Goal: Task Accomplishment & Management: Manage account settings

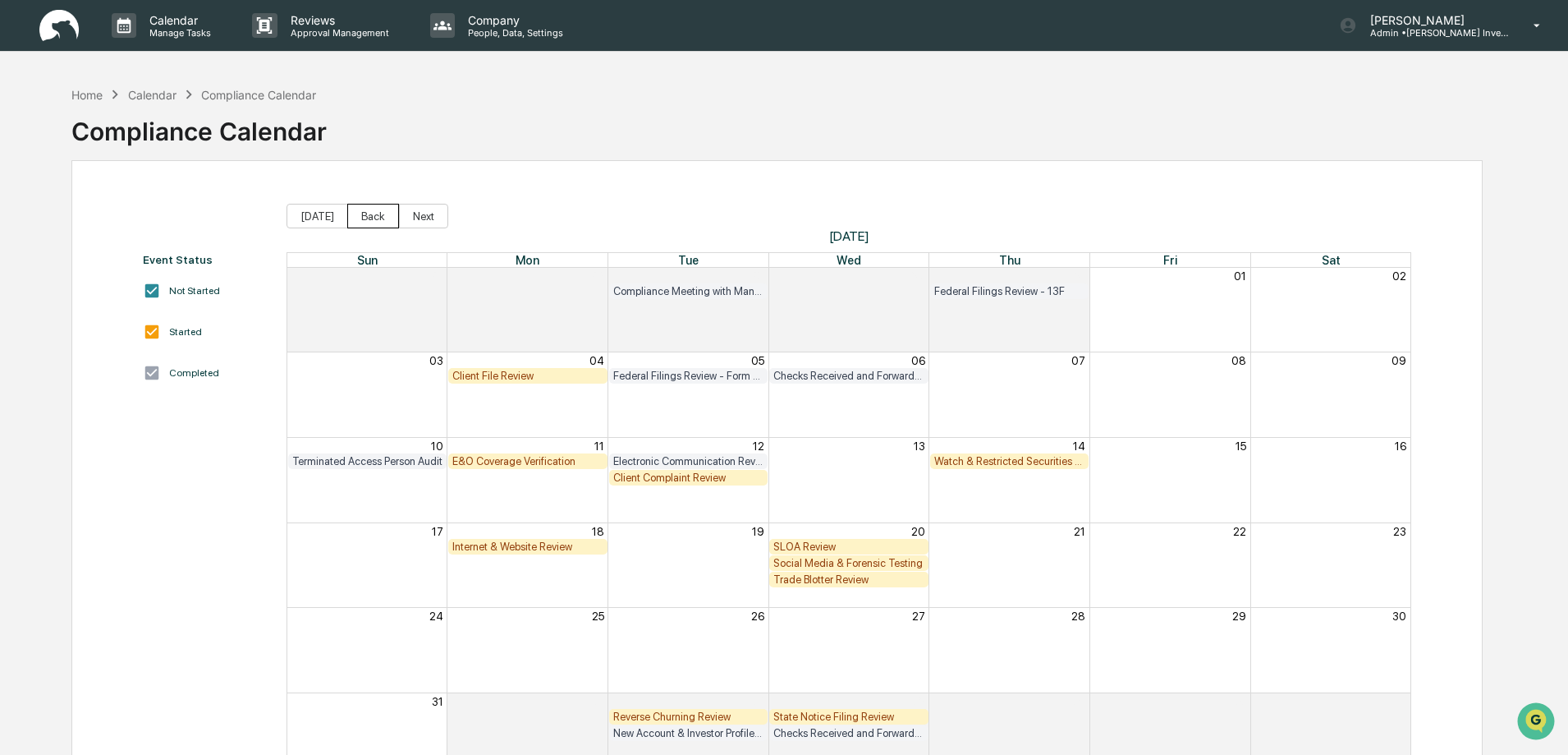
click at [373, 216] on button "Back" at bounding box center [372, 216] width 52 height 25
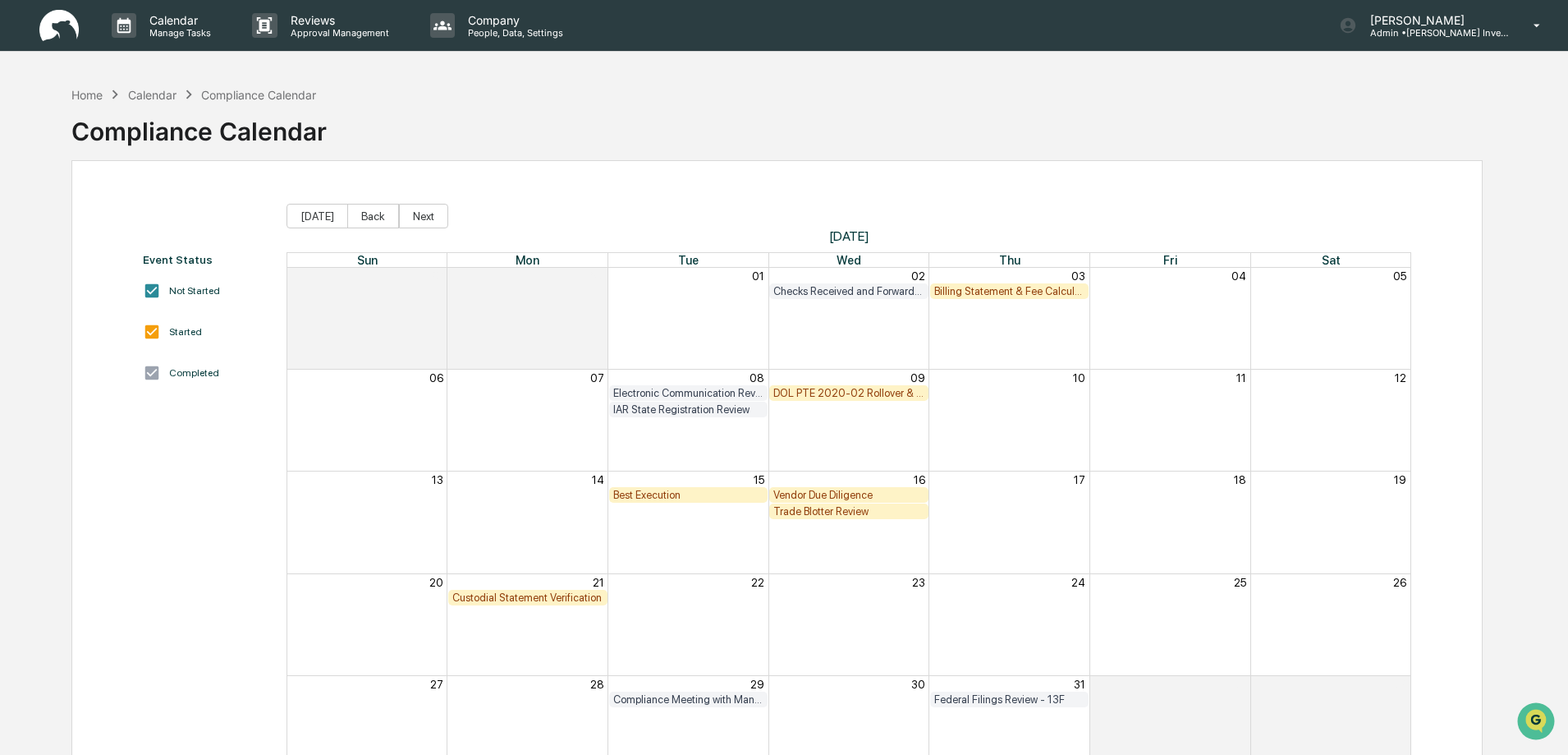
click at [1536, 343] on div "Home Calendar Compliance Calendar Compliance Calendar Event Status Not Started …" at bounding box center [784, 456] width 1568 height 755
click at [994, 292] on div "Billing Statement & Fee Calculations Report Review" at bounding box center [1009, 291] width 151 height 13
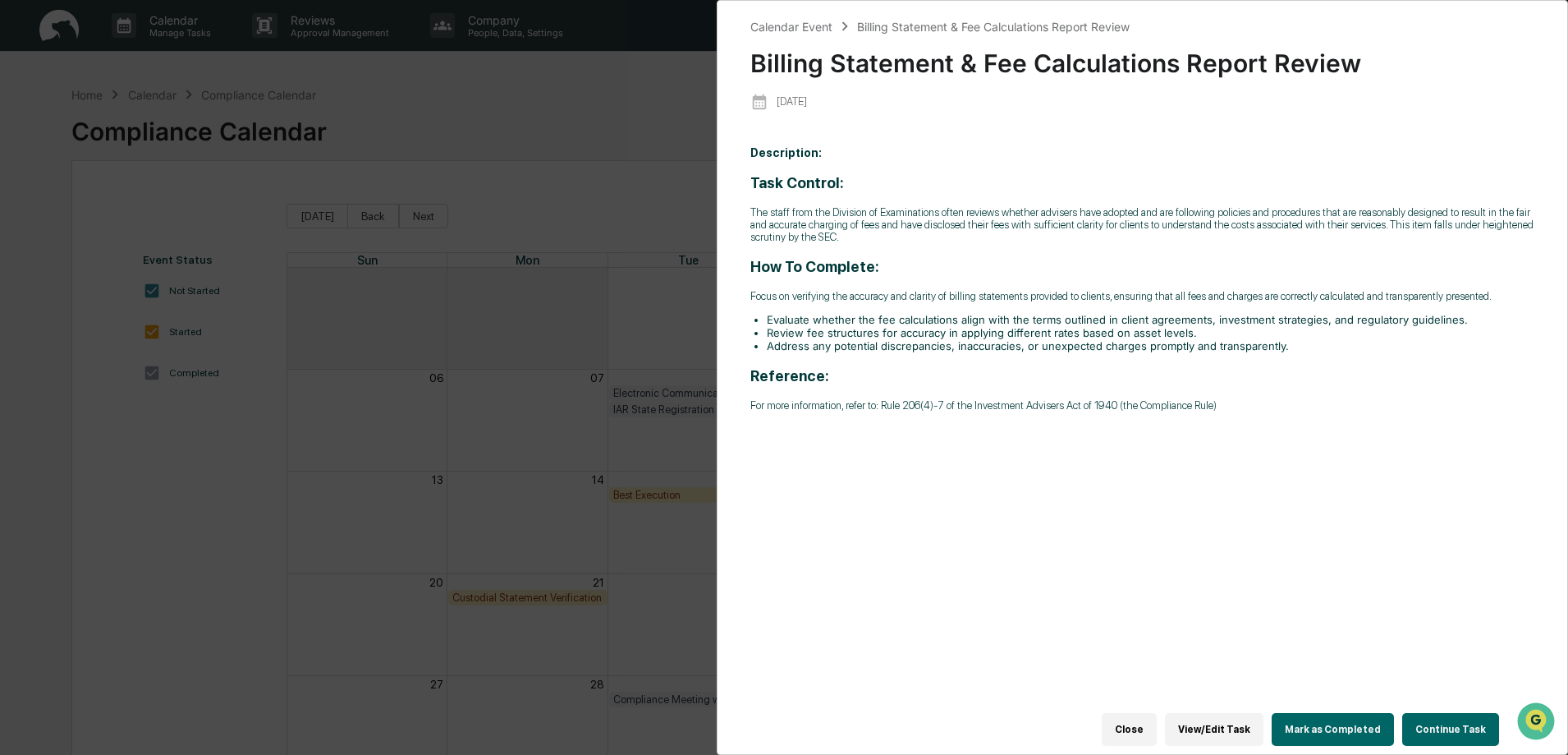
click at [1463, 727] on button "Continue Task" at bounding box center [1450, 730] width 97 height 33
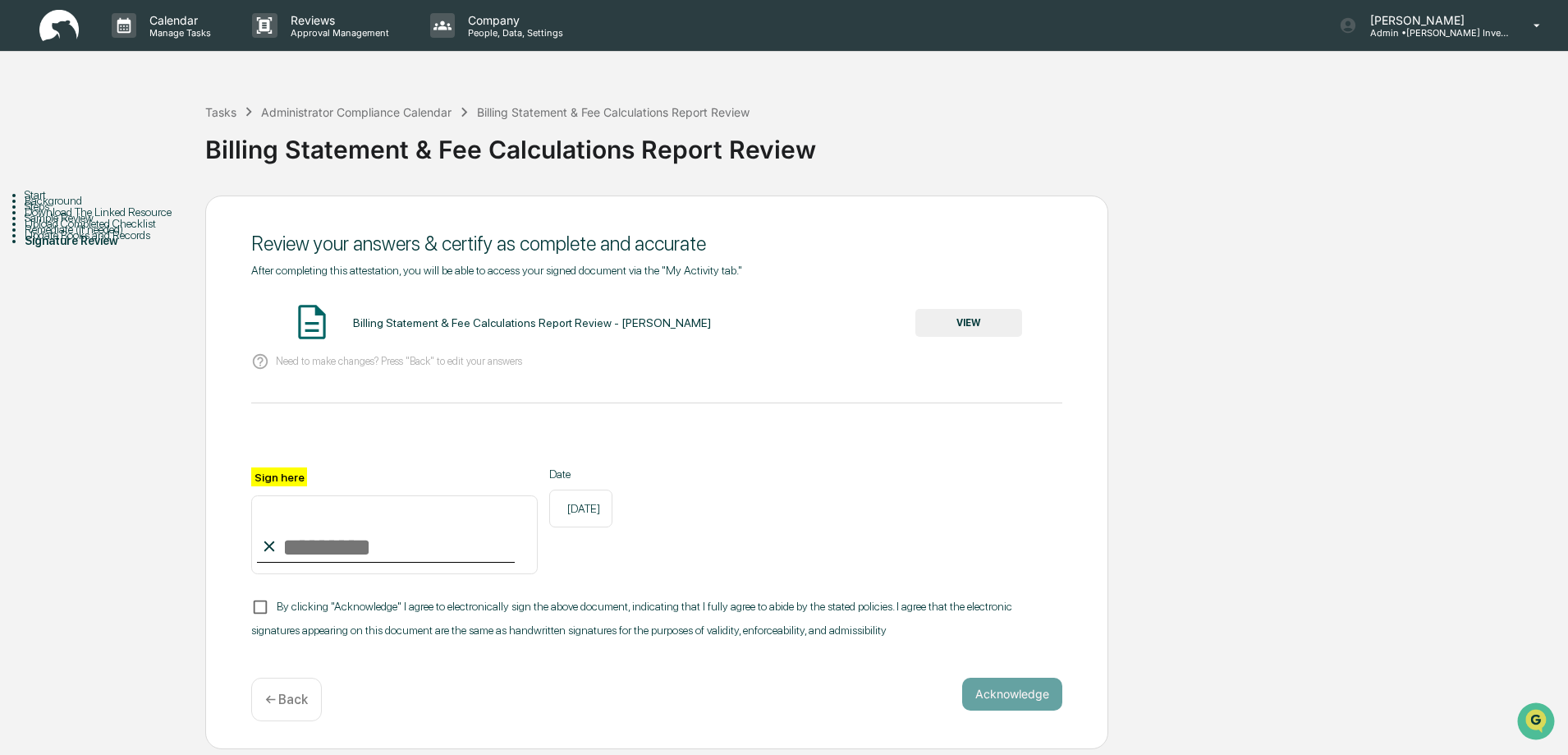
click at [65, 219] on div "Download The Linked Resource" at bounding box center [115, 211] width 180 height 13
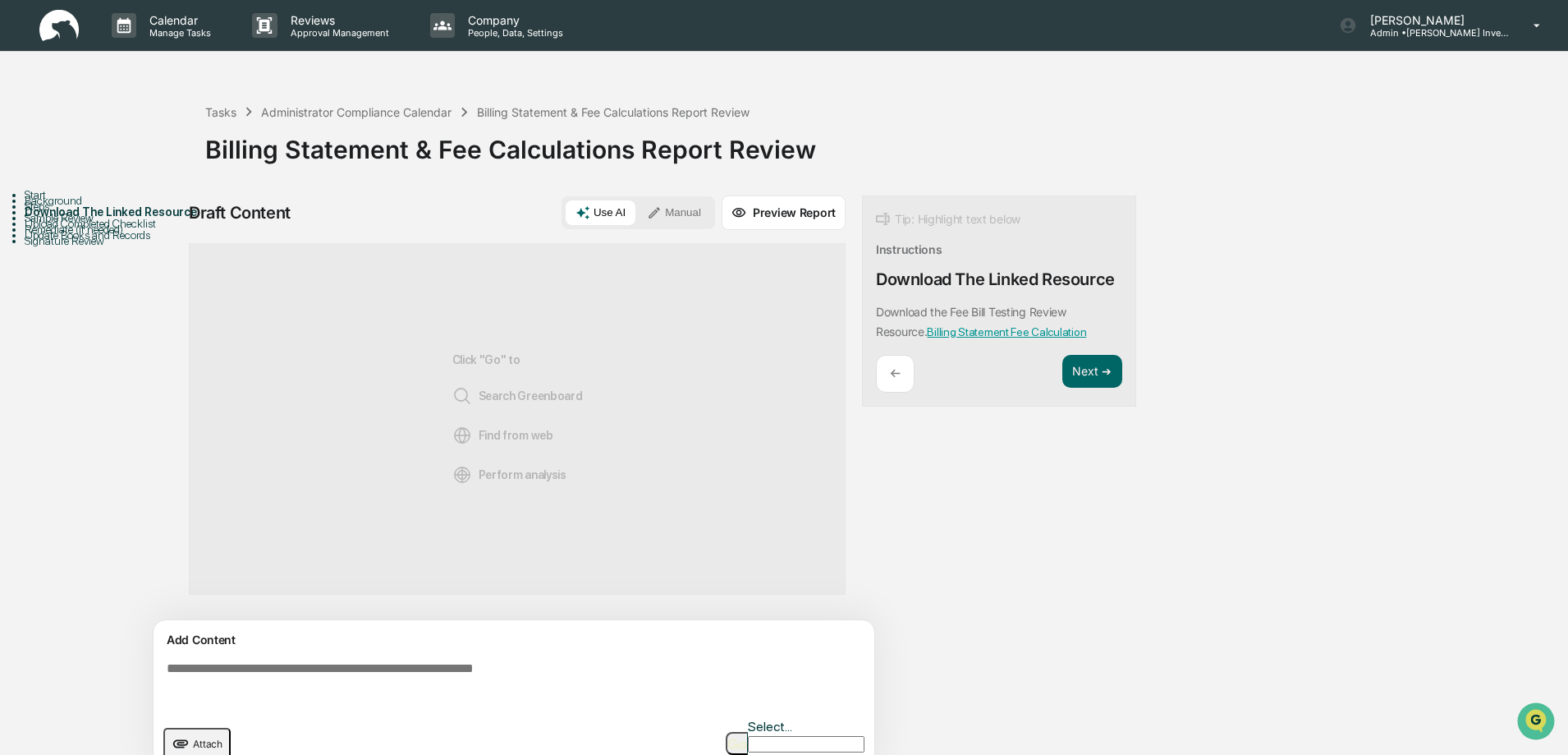
click at [69, 213] on div "Steps" at bounding box center [115, 206] width 180 height 13
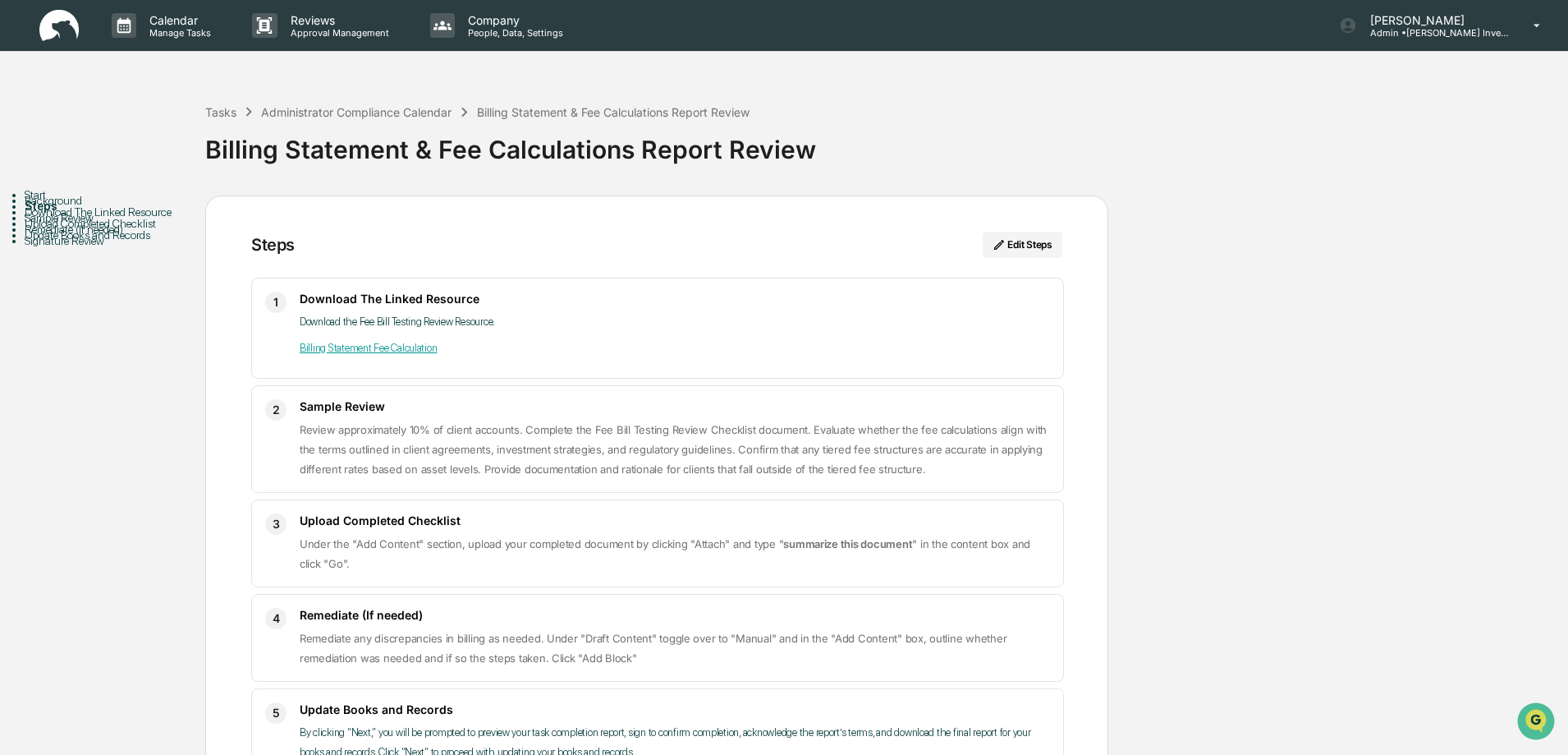
click at [64, 219] on div "Download The Linked Resource" at bounding box center [115, 211] width 180 height 13
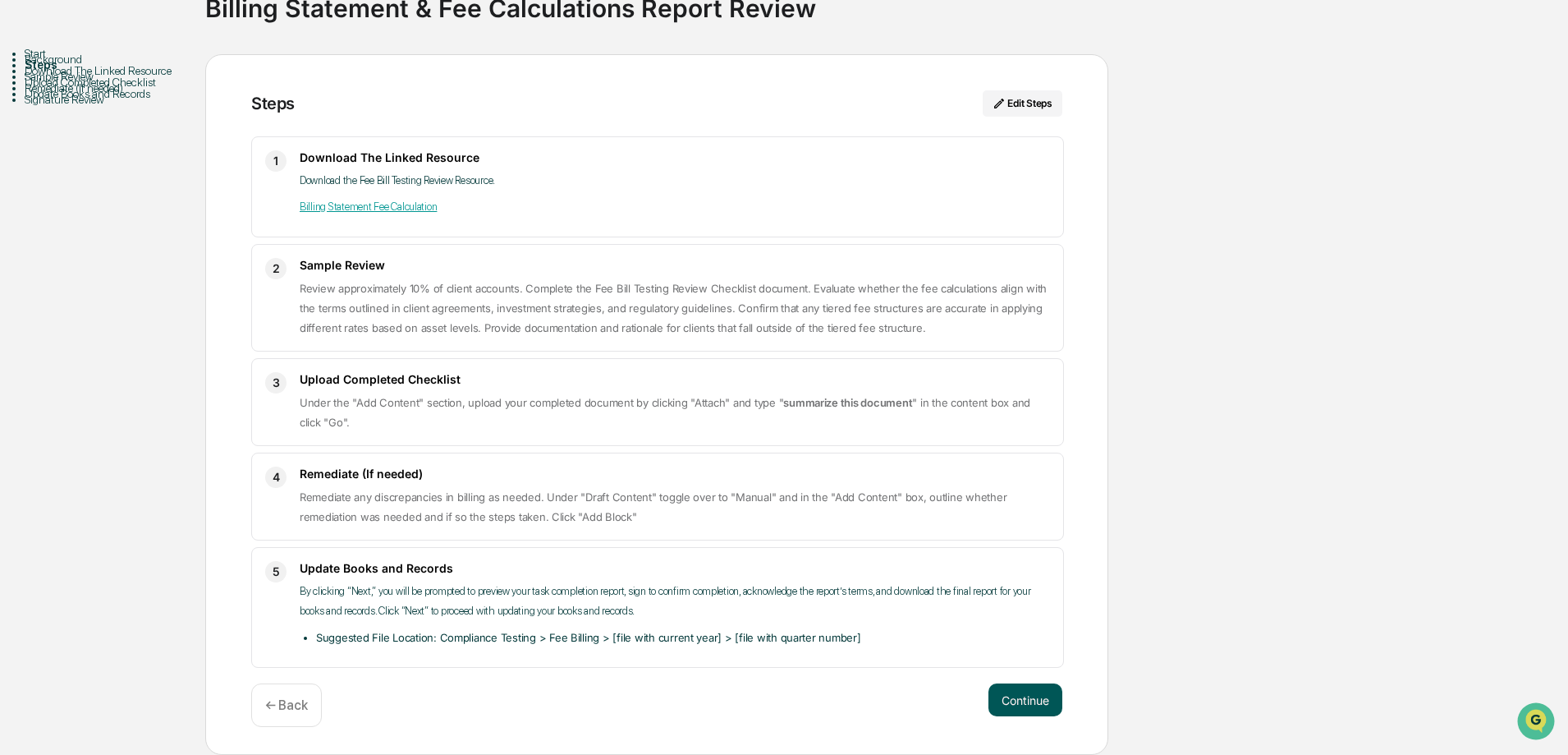
click at [1034, 703] on button "Continue" at bounding box center [1025, 700] width 74 height 33
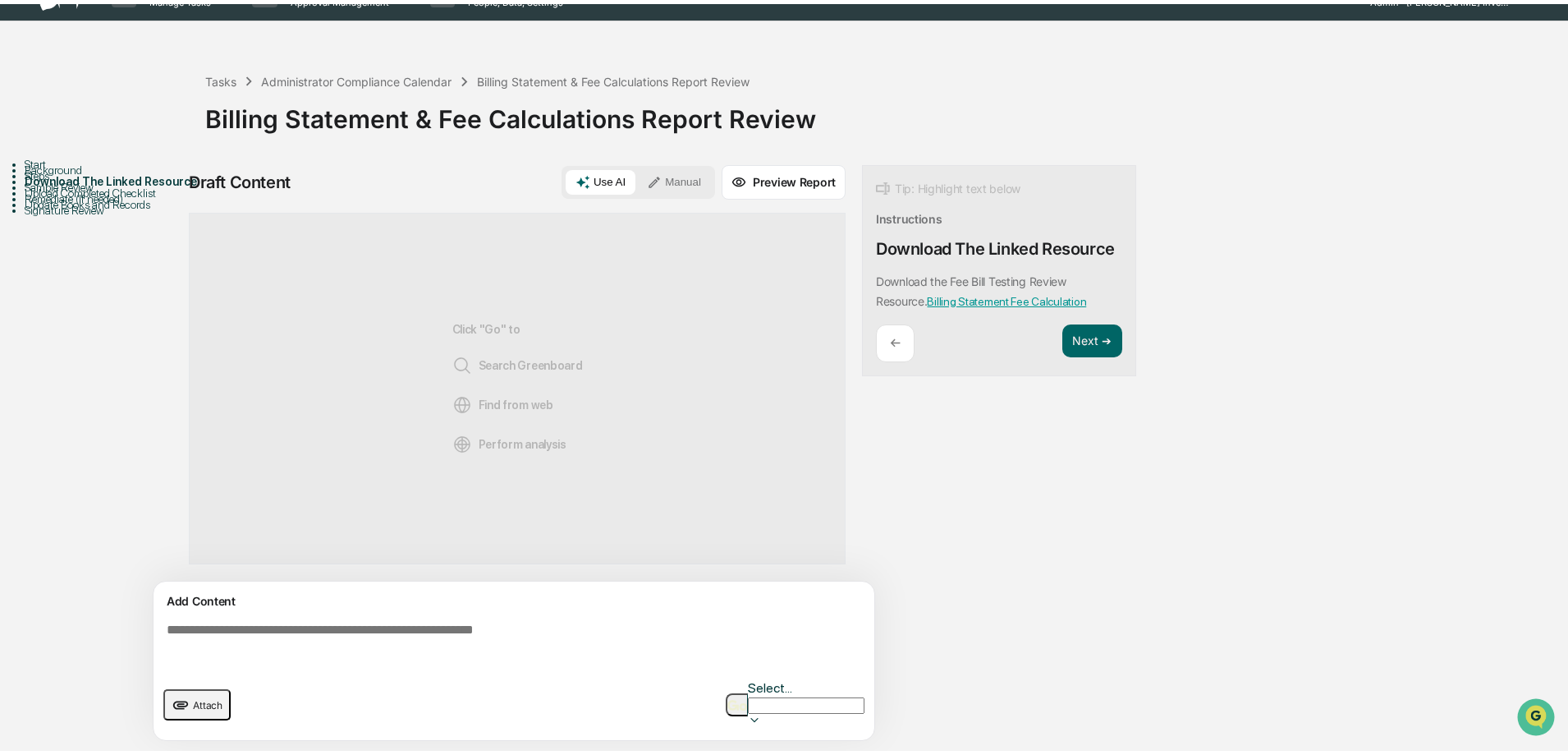
scroll to position [13, 0]
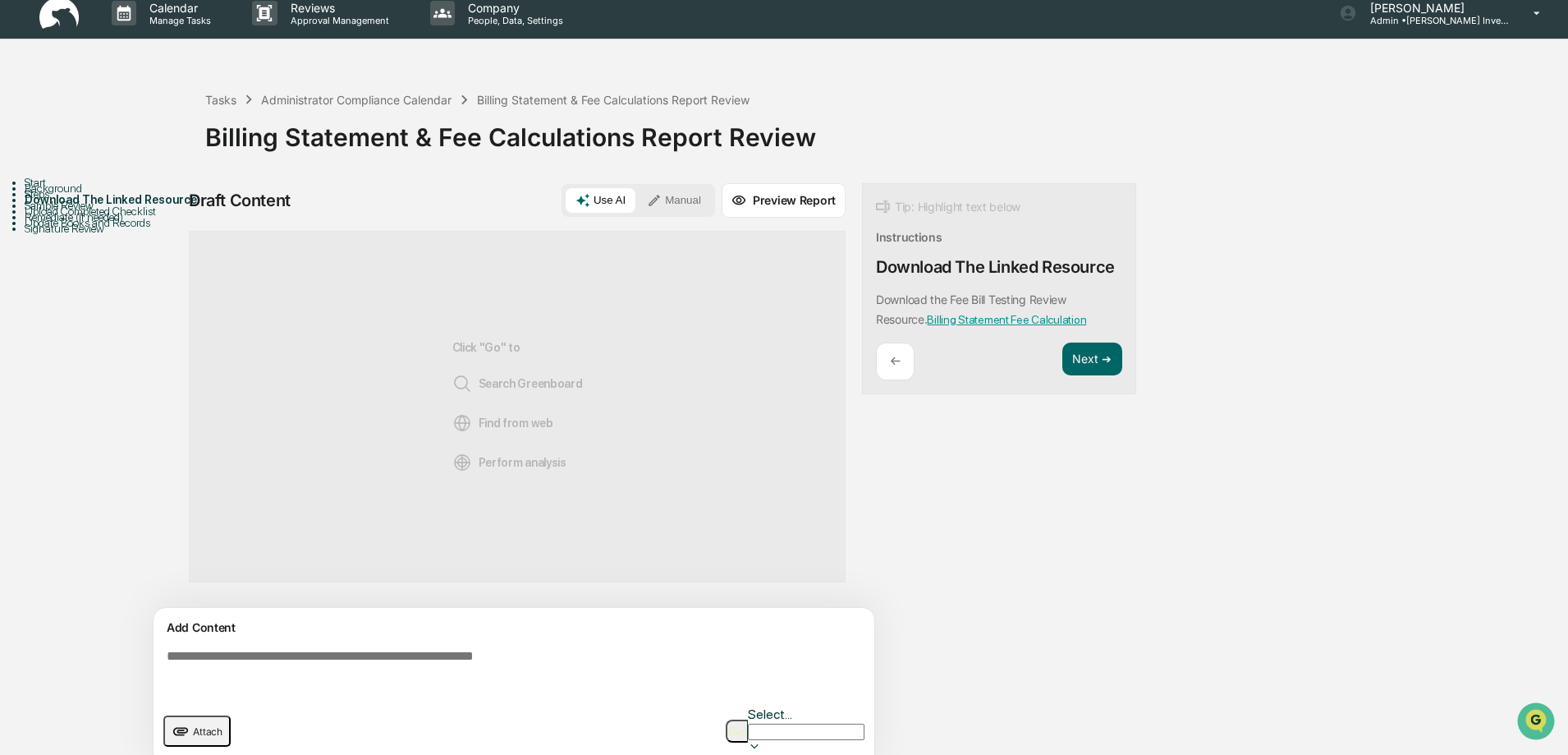
click at [74, 212] on div "Sample Review" at bounding box center [115, 205] width 180 height 13
click at [105, 212] on div "Sample Review" at bounding box center [115, 205] width 180 height 13
click at [102, 218] on div "Upload Completed Checklist" at bounding box center [115, 211] width 180 height 13
click at [1091, 352] on button "Next ➔" at bounding box center [1092, 359] width 60 height 33
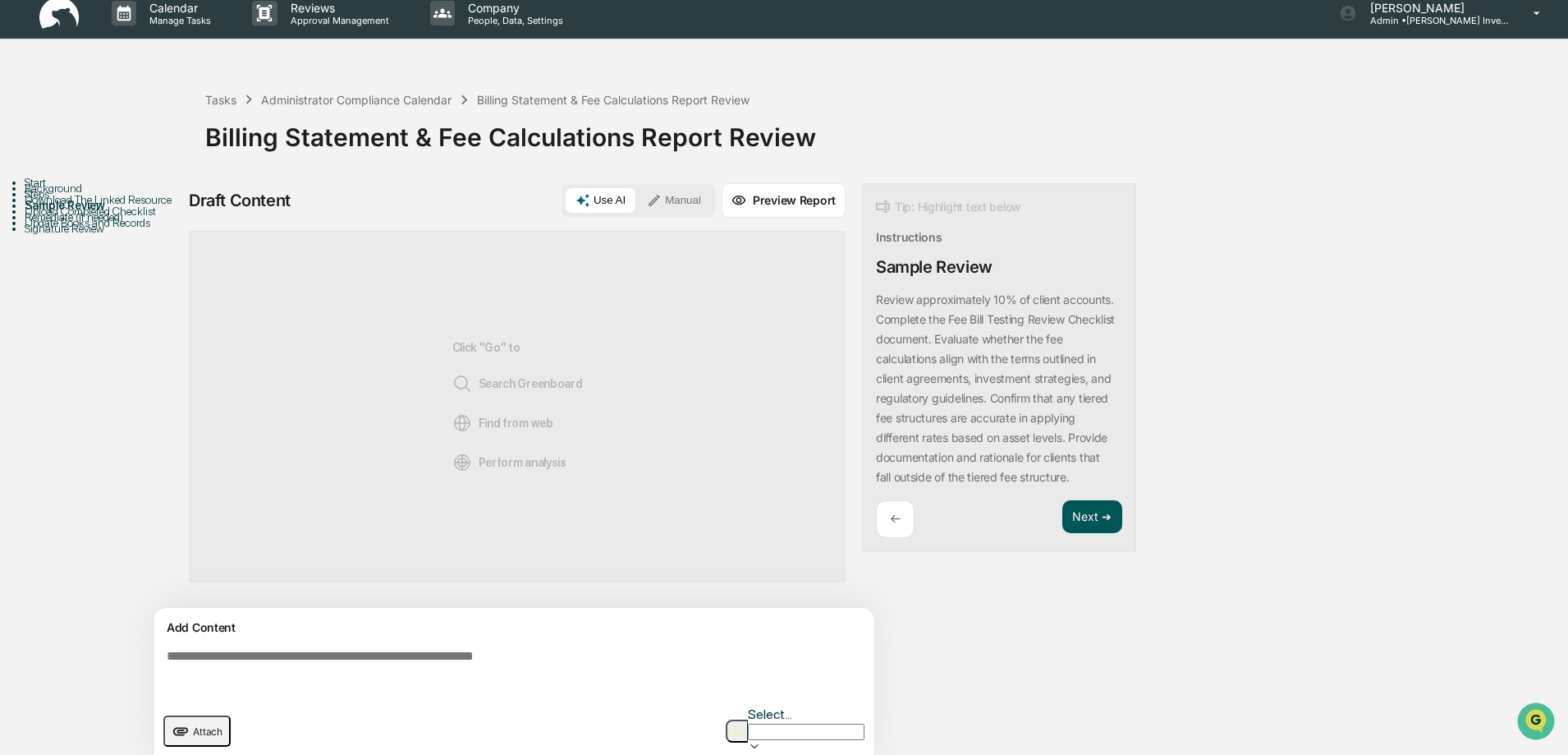
click at [1075, 516] on button "Next ➔" at bounding box center [1092, 517] width 60 height 33
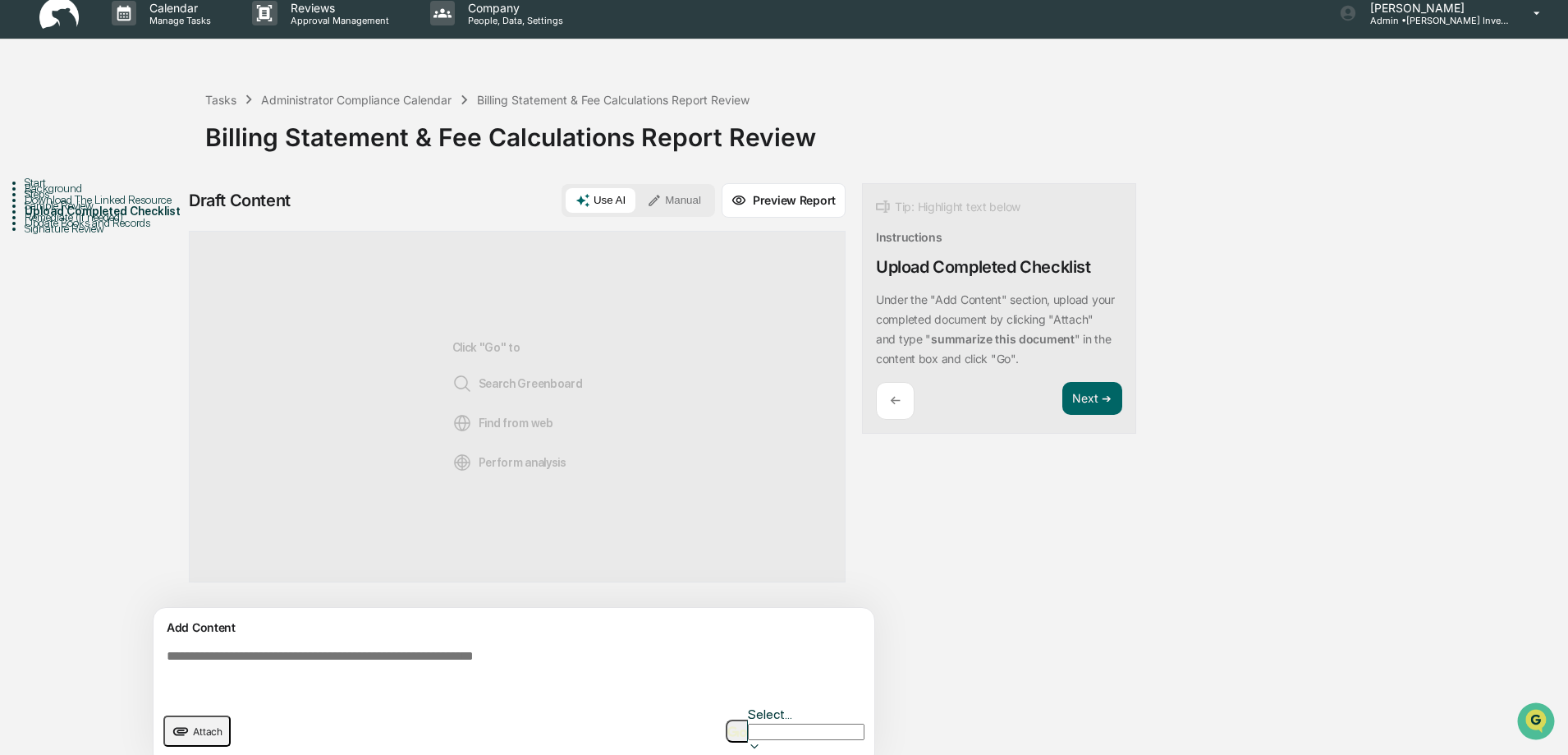
click at [59, 195] on div "Background" at bounding box center [115, 187] width 180 height 13
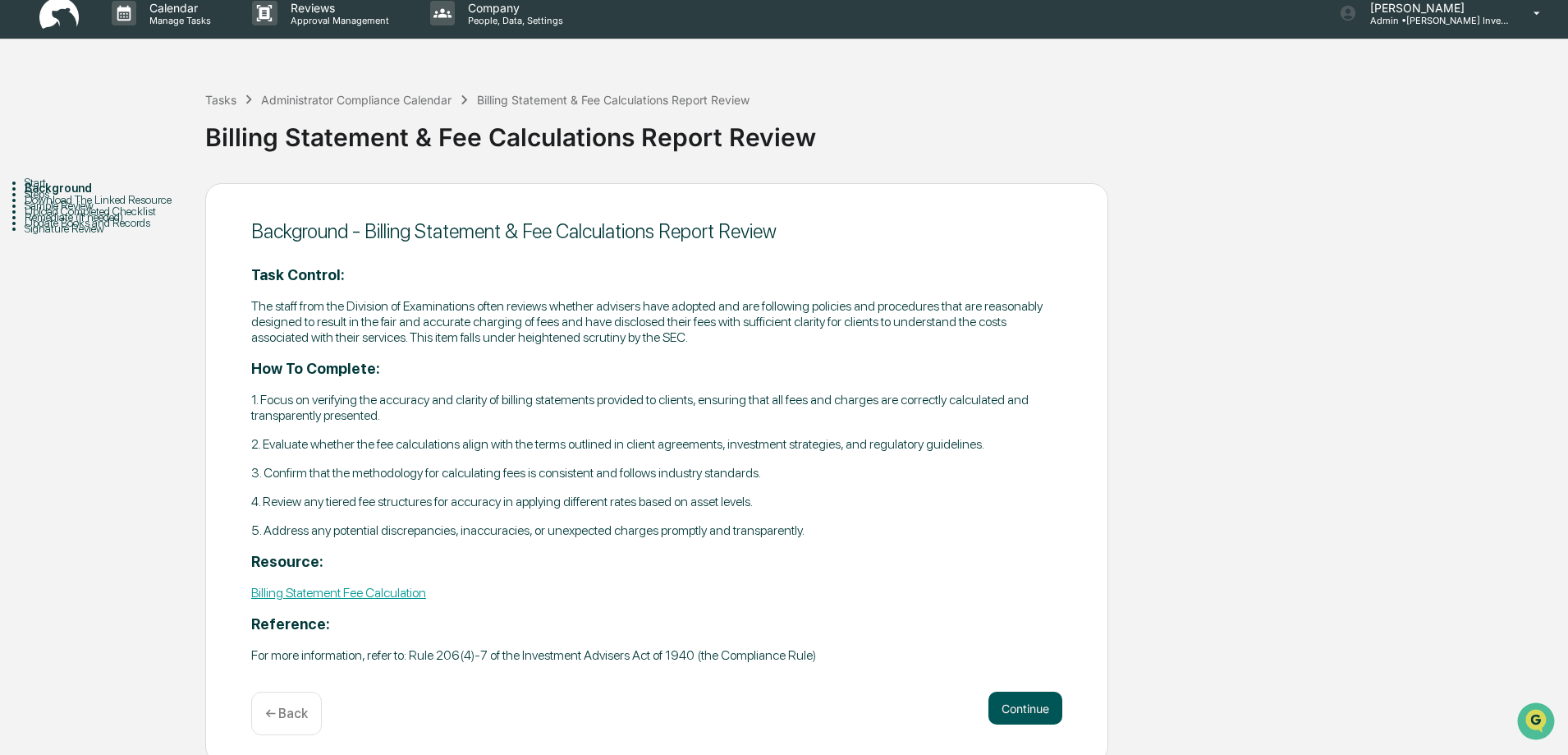
click at [1021, 710] on button "Continue" at bounding box center [1025, 708] width 74 height 33
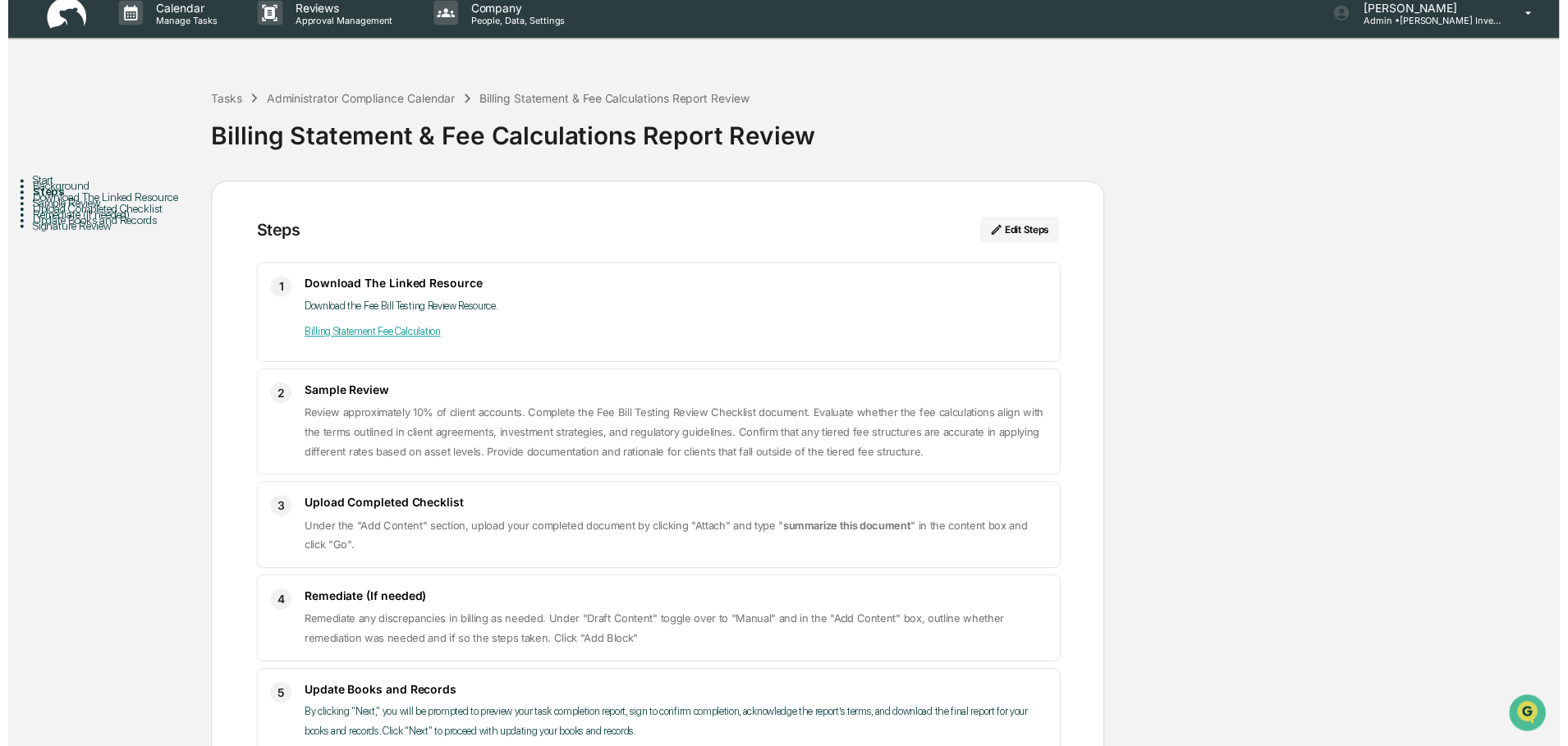
scroll to position [141, 0]
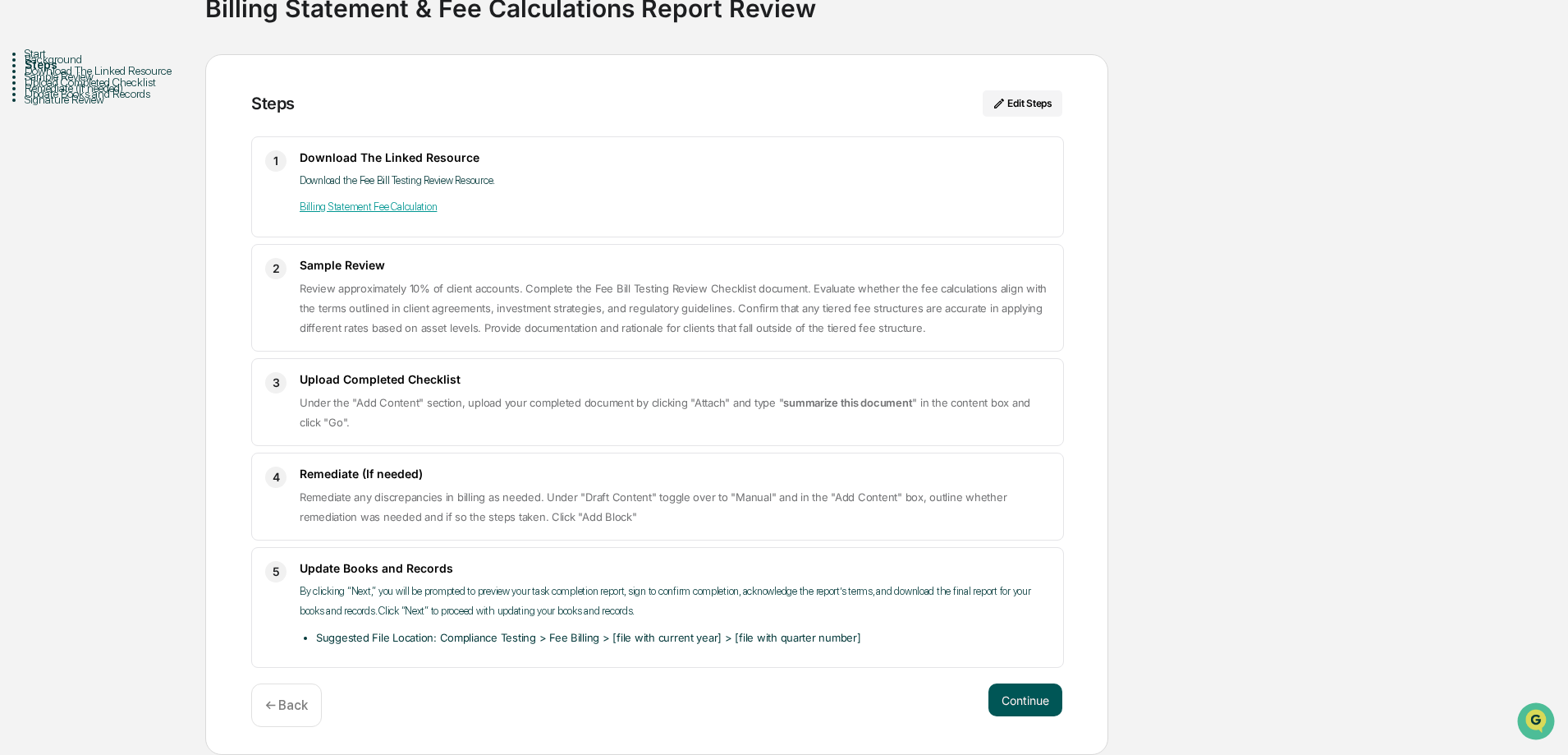
click at [1024, 703] on button "Continue" at bounding box center [1025, 700] width 74 height 33
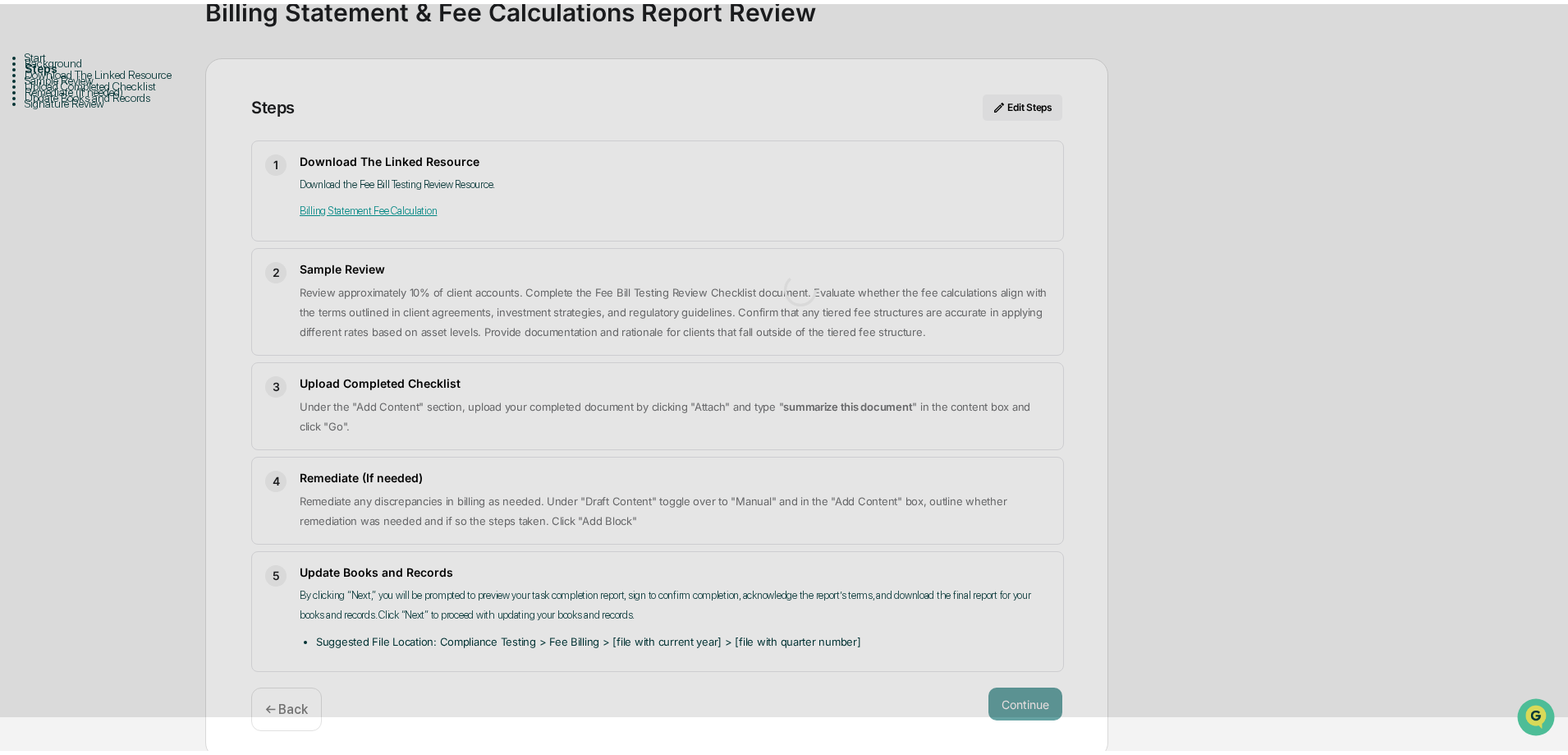
scroll to position [13, 0]
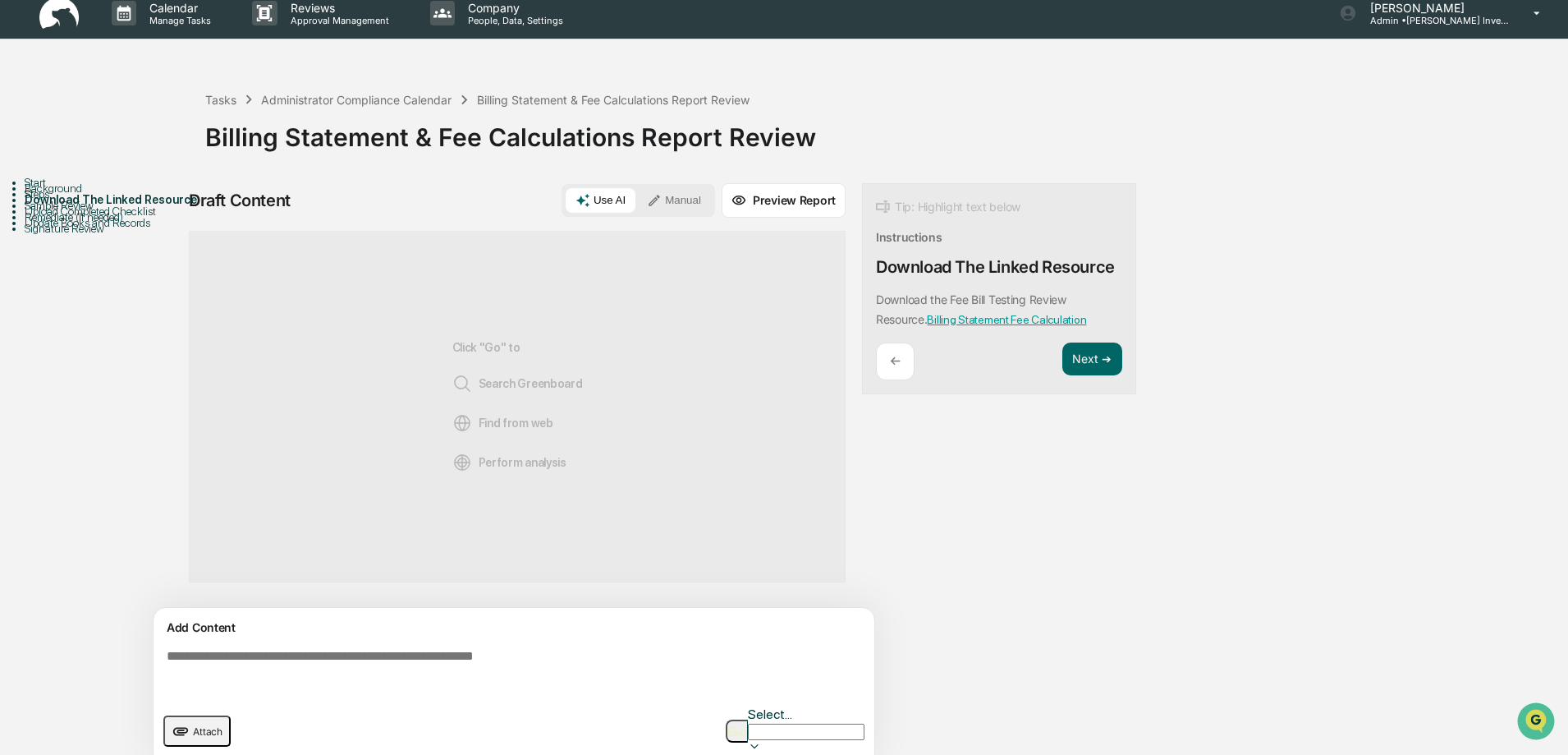
click at [676, 203] on button "Manual" at bounding box center [673, 200] width 74 height 25
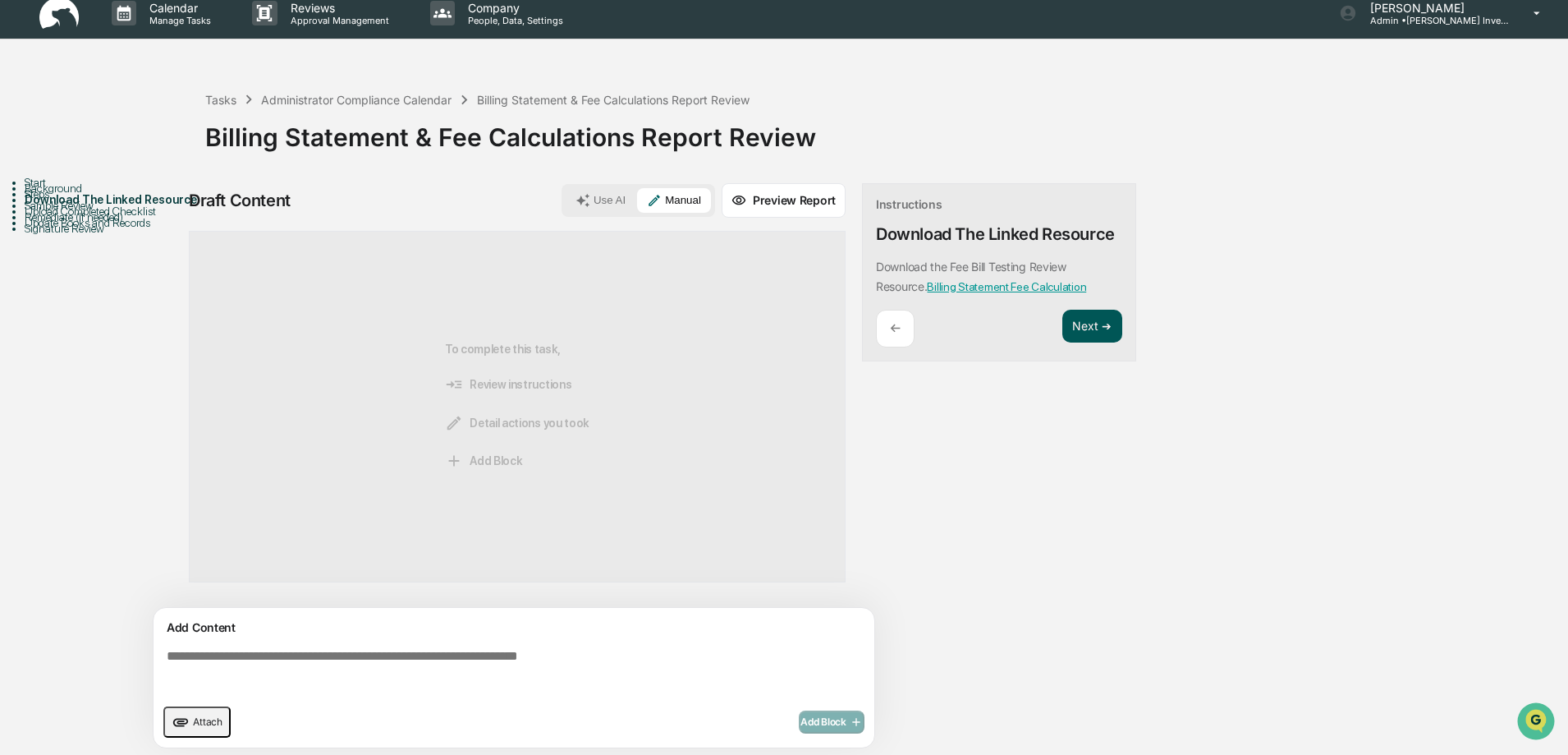
click at [1091, 322] on button "Next ➔" at bounding box center [1092, 327] width 60 height 33
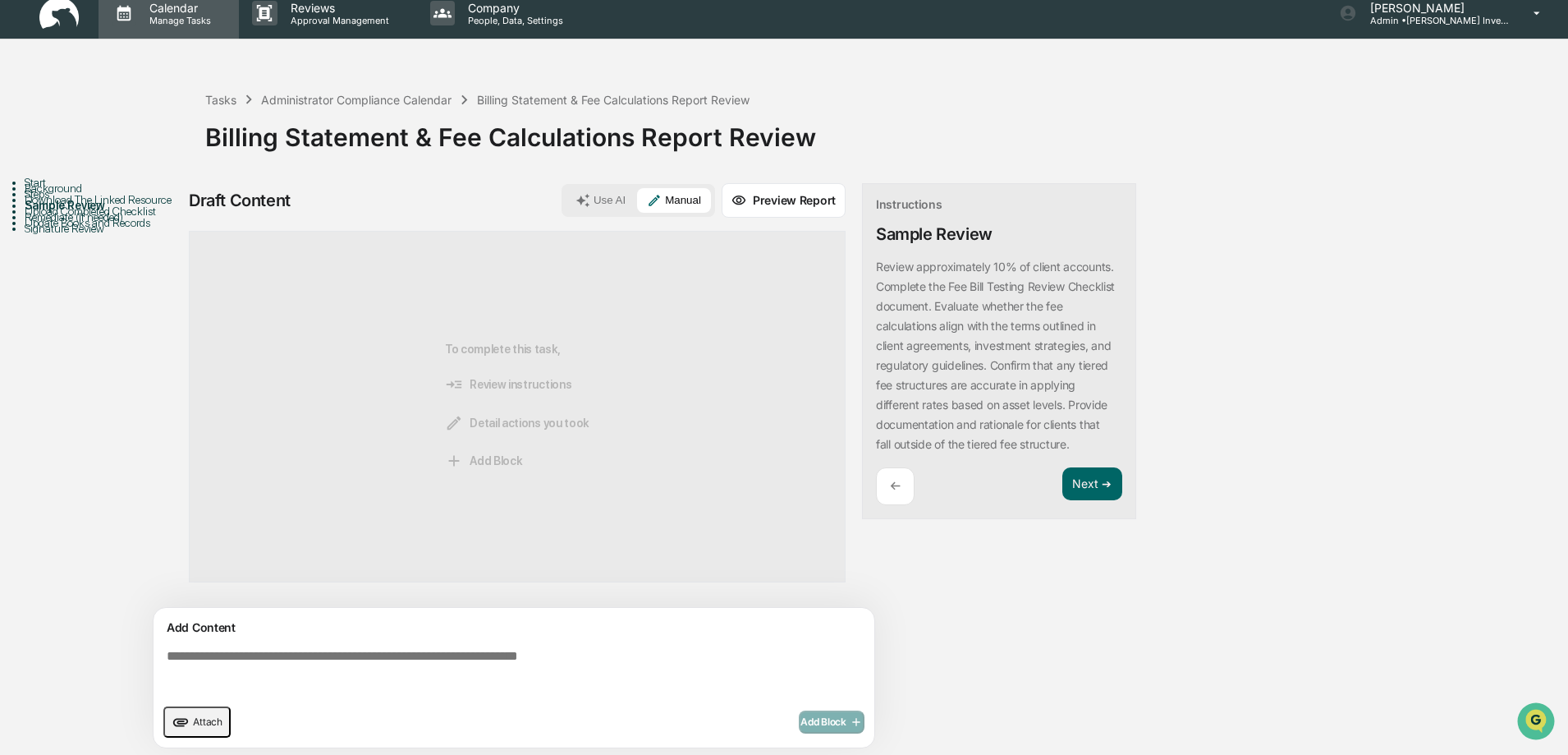
click at [172, 11] on p "Calendar" at bounding box center [177, 8] width 83 height 14
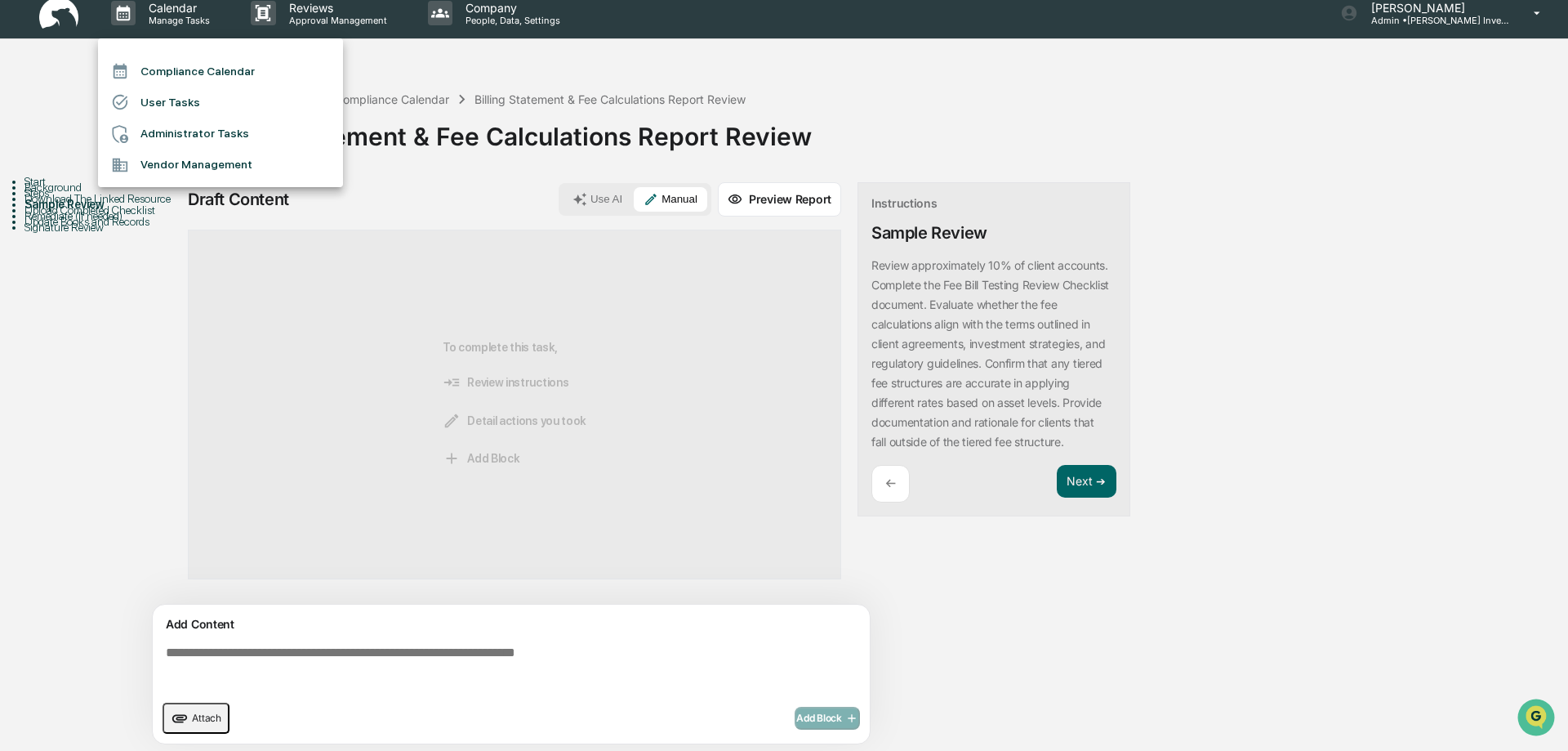
click at [182, 67] on li "Compliance Calendar" at bounding box center [220, 71] width 245 height 31
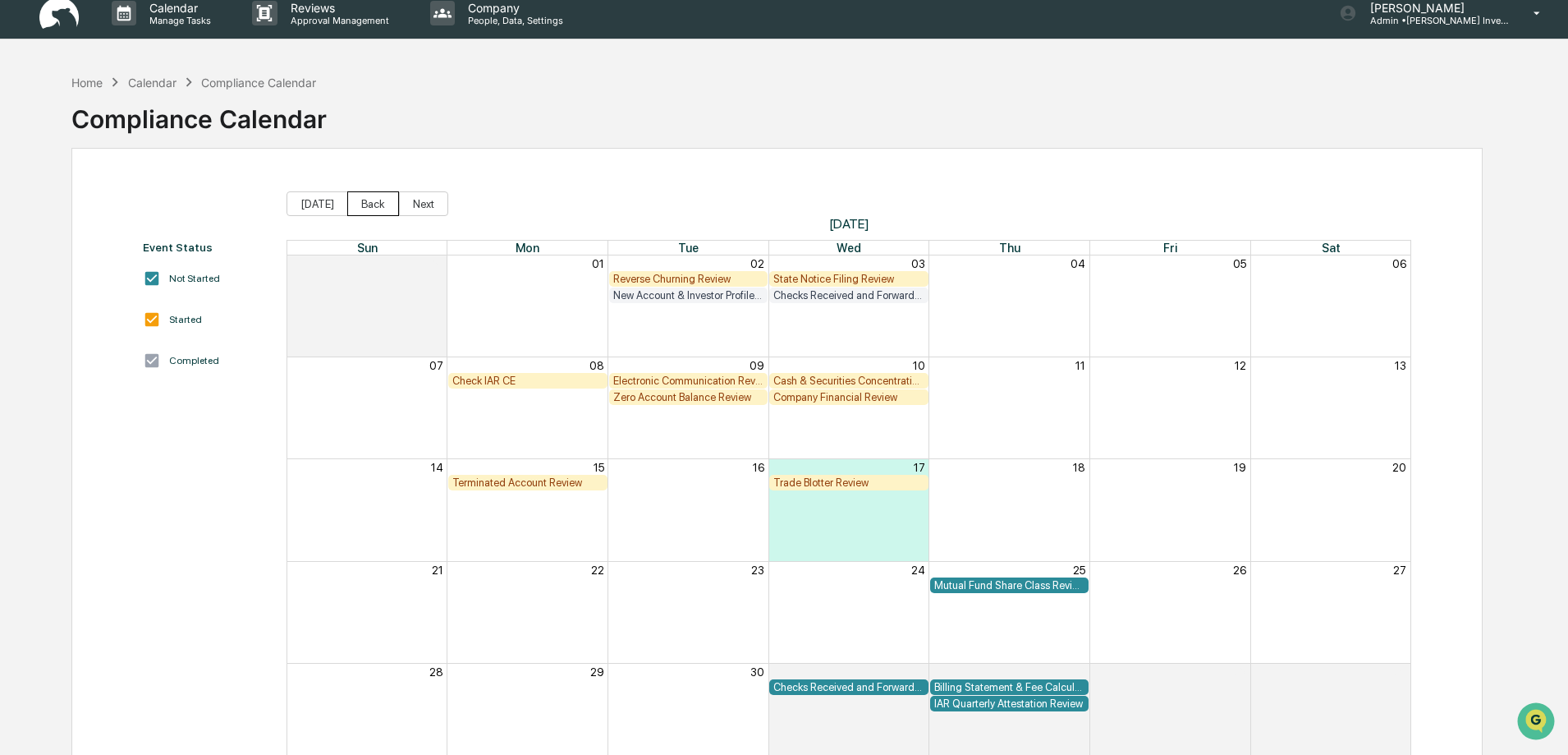
click at [368, 206] on button "Back" at bounding box center [372, 203] width 52 height 25
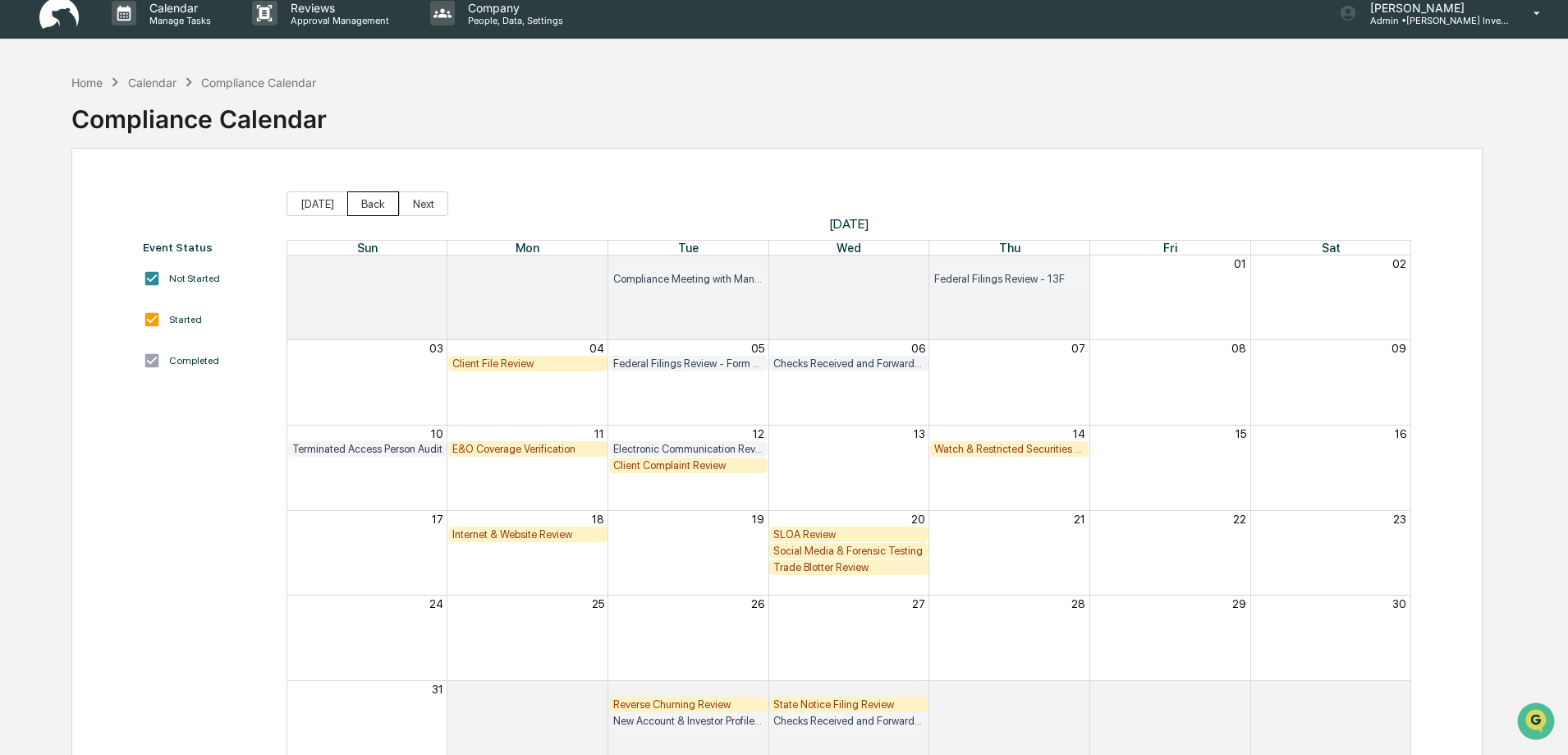
click at [368, 205] on button "Back" at bounding box center [372, 203] width 52 height 25
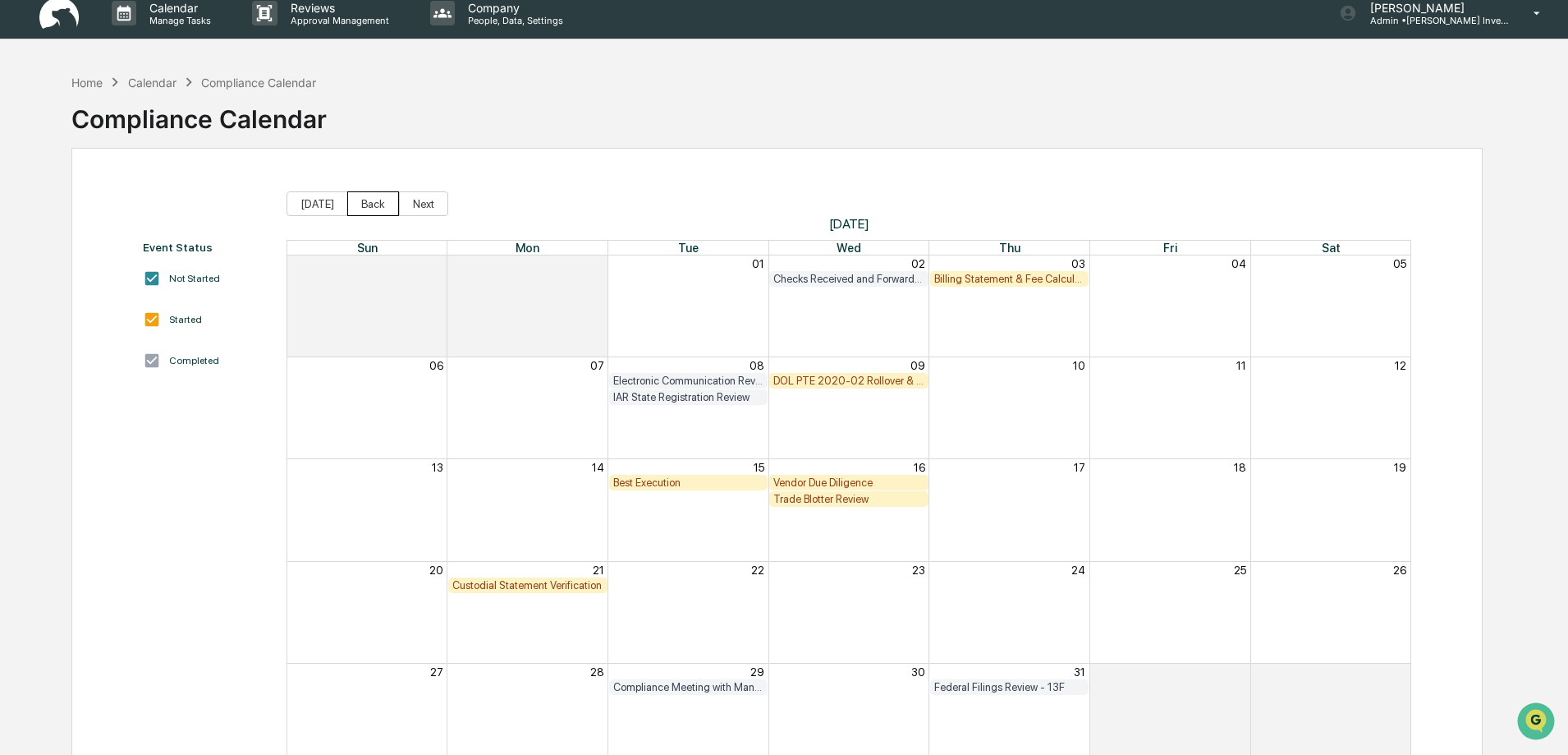
click at [373, 202] on button "Back" at bounding box center [372, 203] width 52 height 25
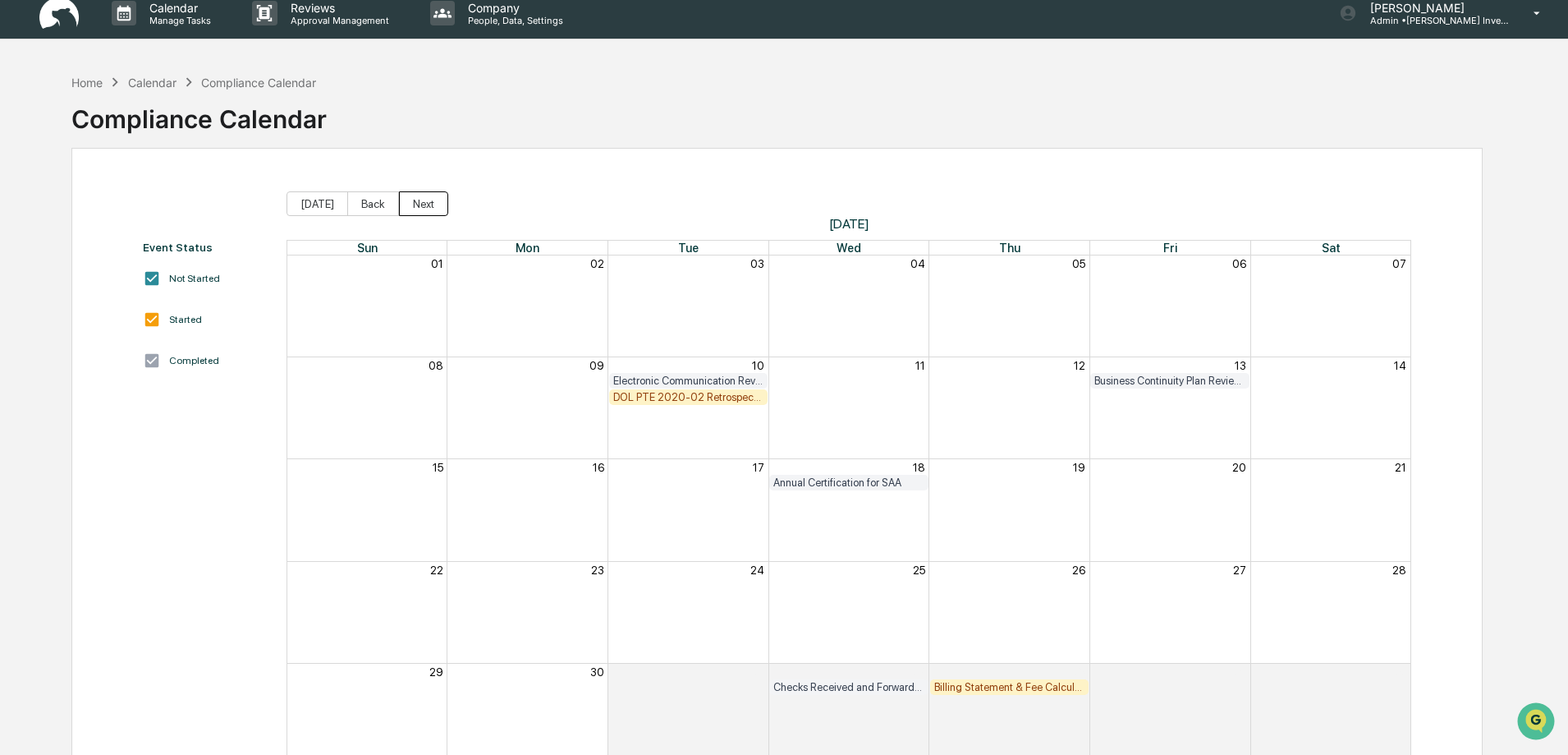
click at [417, 195] on button "Next" at bounding box center [423, 203] width 49 height 25
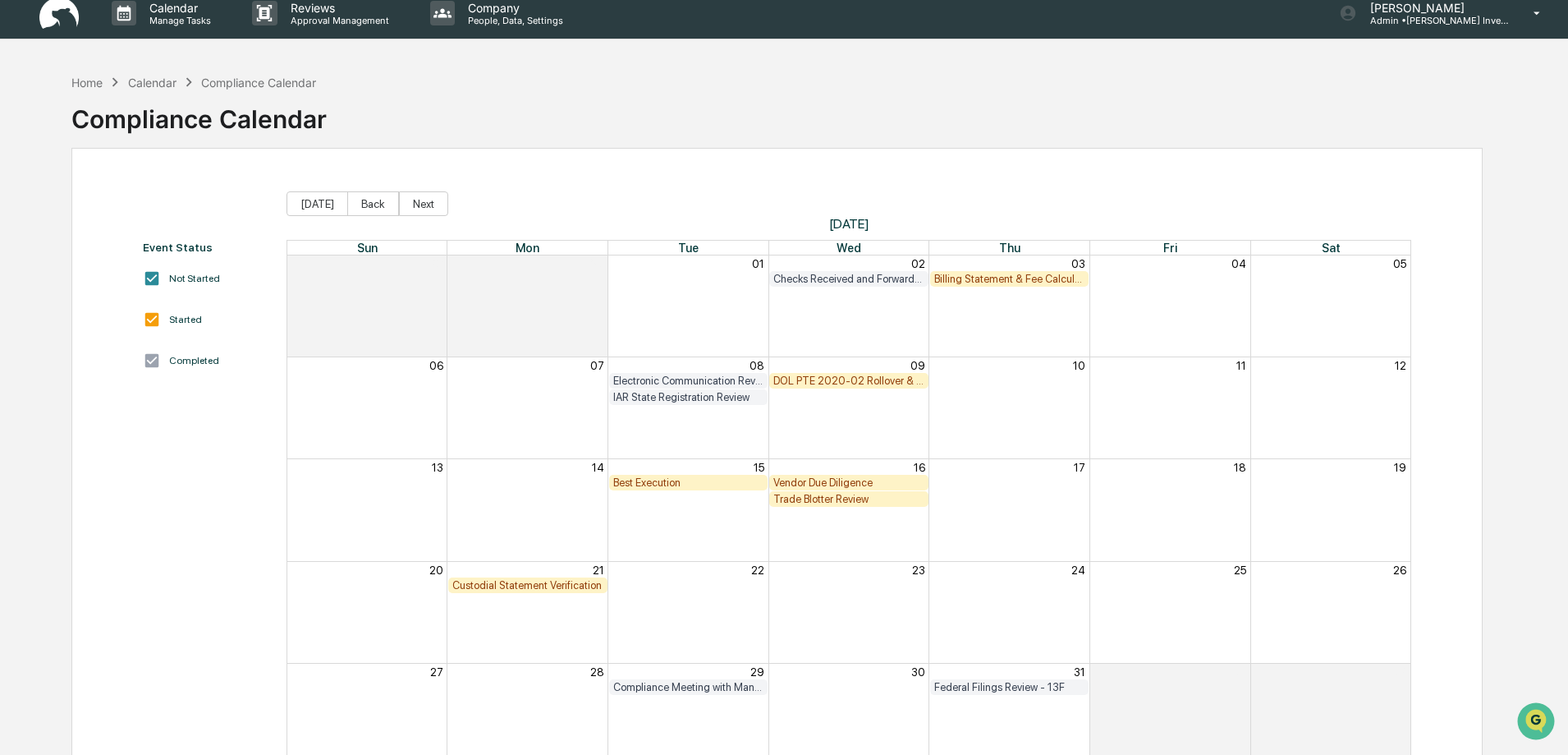
click at [1002, 277] on div "Billing Statement & Fee Calculations Report Review" at bounding box center [1009, 278] width 151 height 13
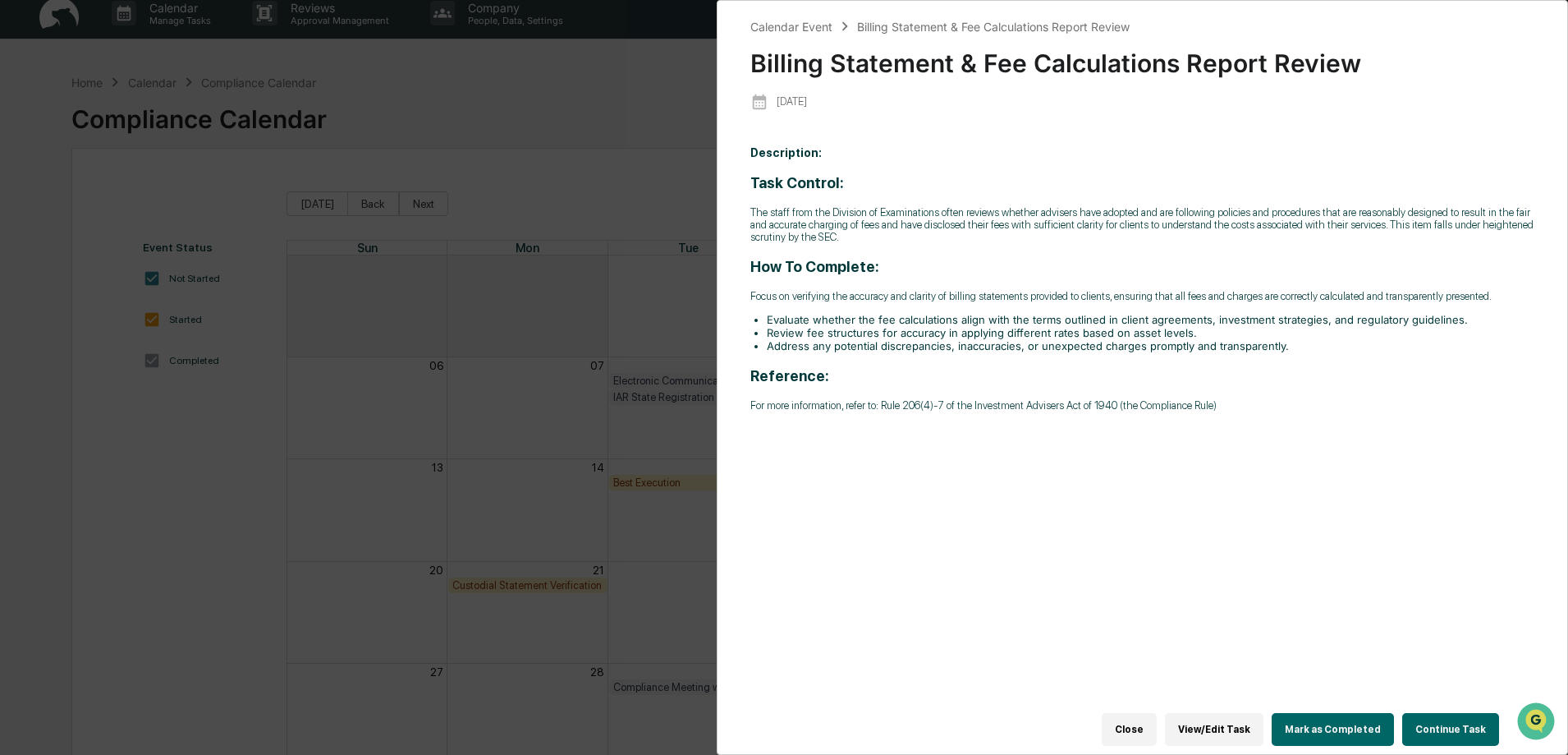
click at [1449, 723] on button "Continue Task" at bounding box center [1450, 730] width 97 height 33
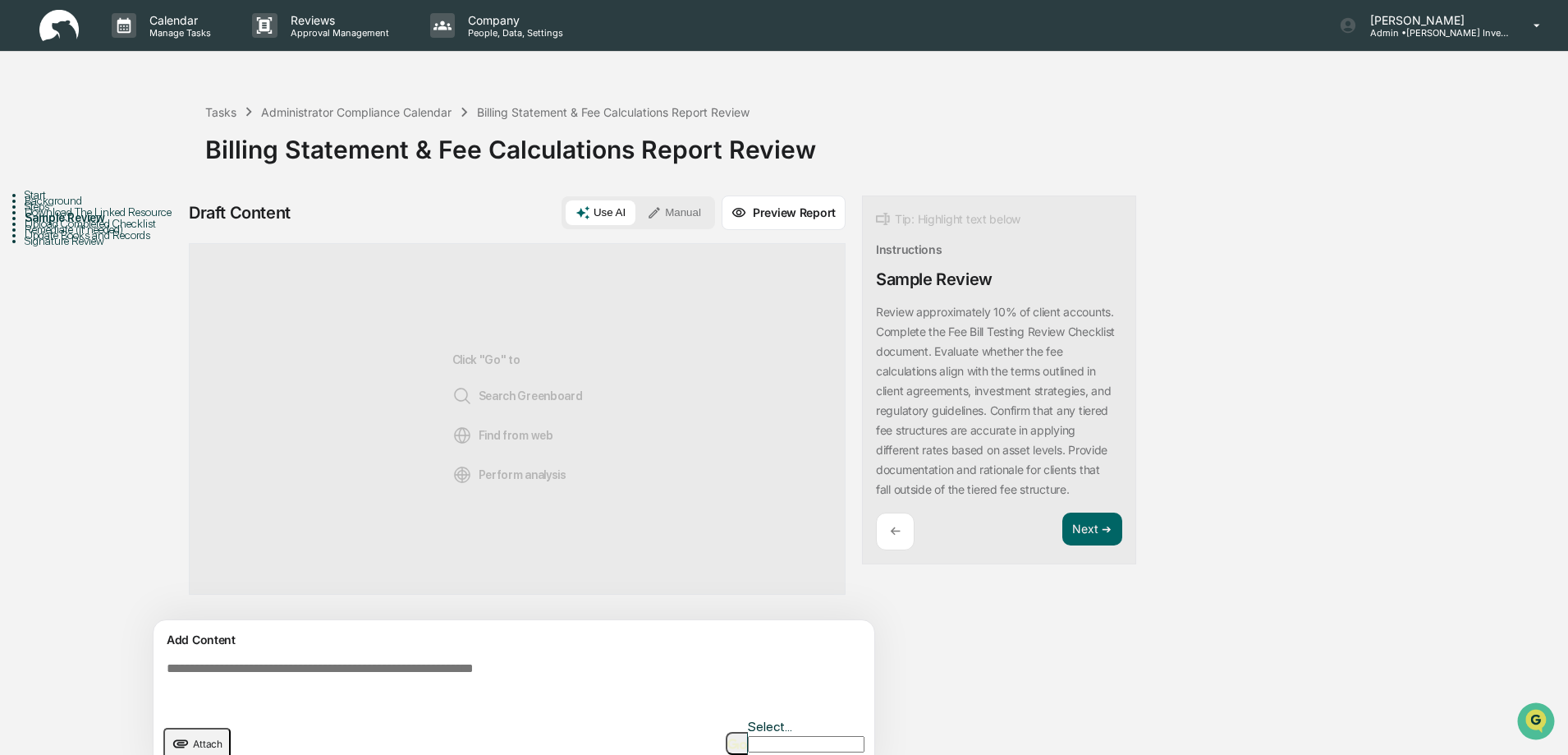
click at [69, 230] on div "Upload Completed Checklist" at bounding box center [115, 223] width 180 height 13
click at [1085, 532] on button "Next ➔" at bounding box center [1092, 529] width 60 height 33
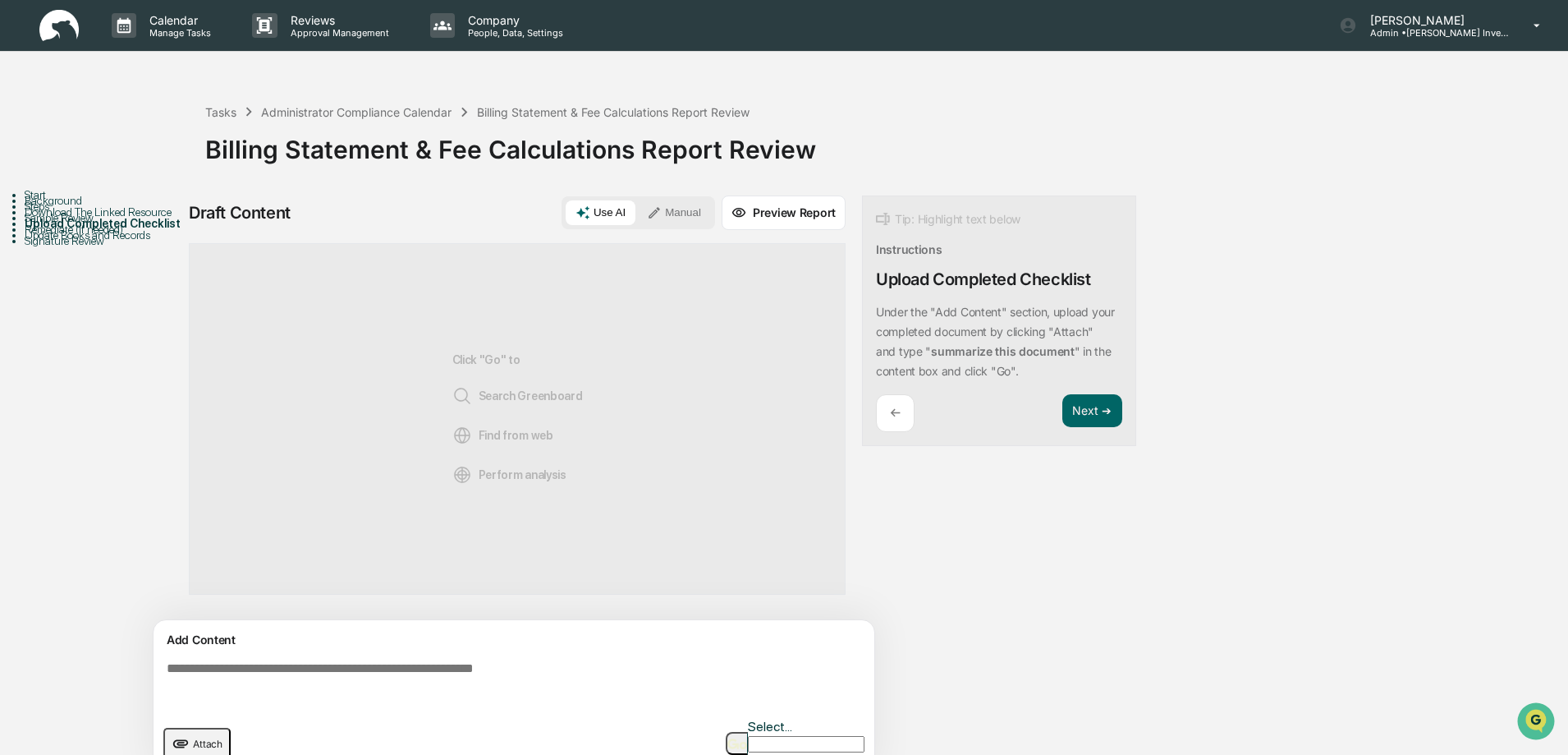
click at [190, 732] on button "Attach" at bounding box center [197, 743] width 68 height 31
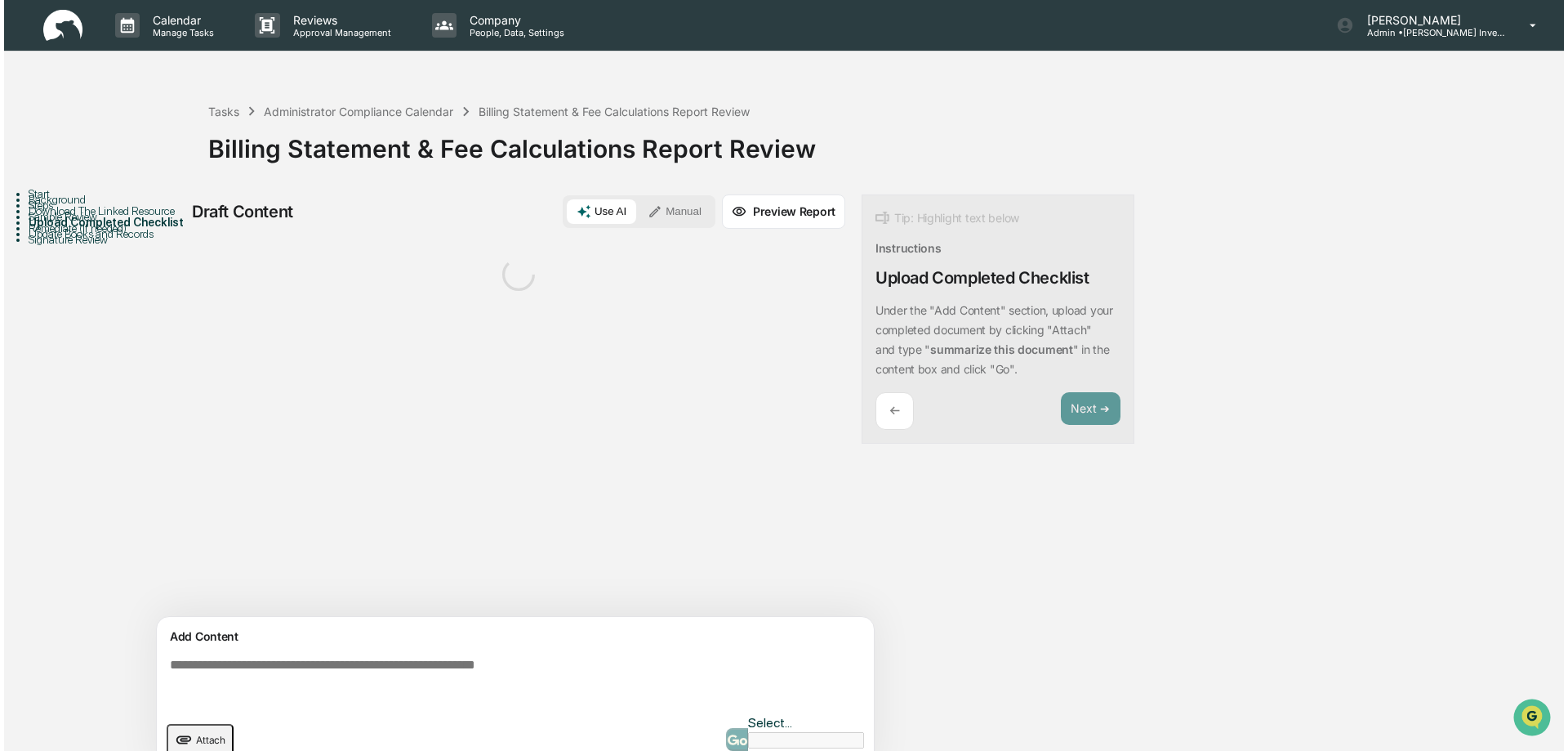
scroll to position [13, 0]
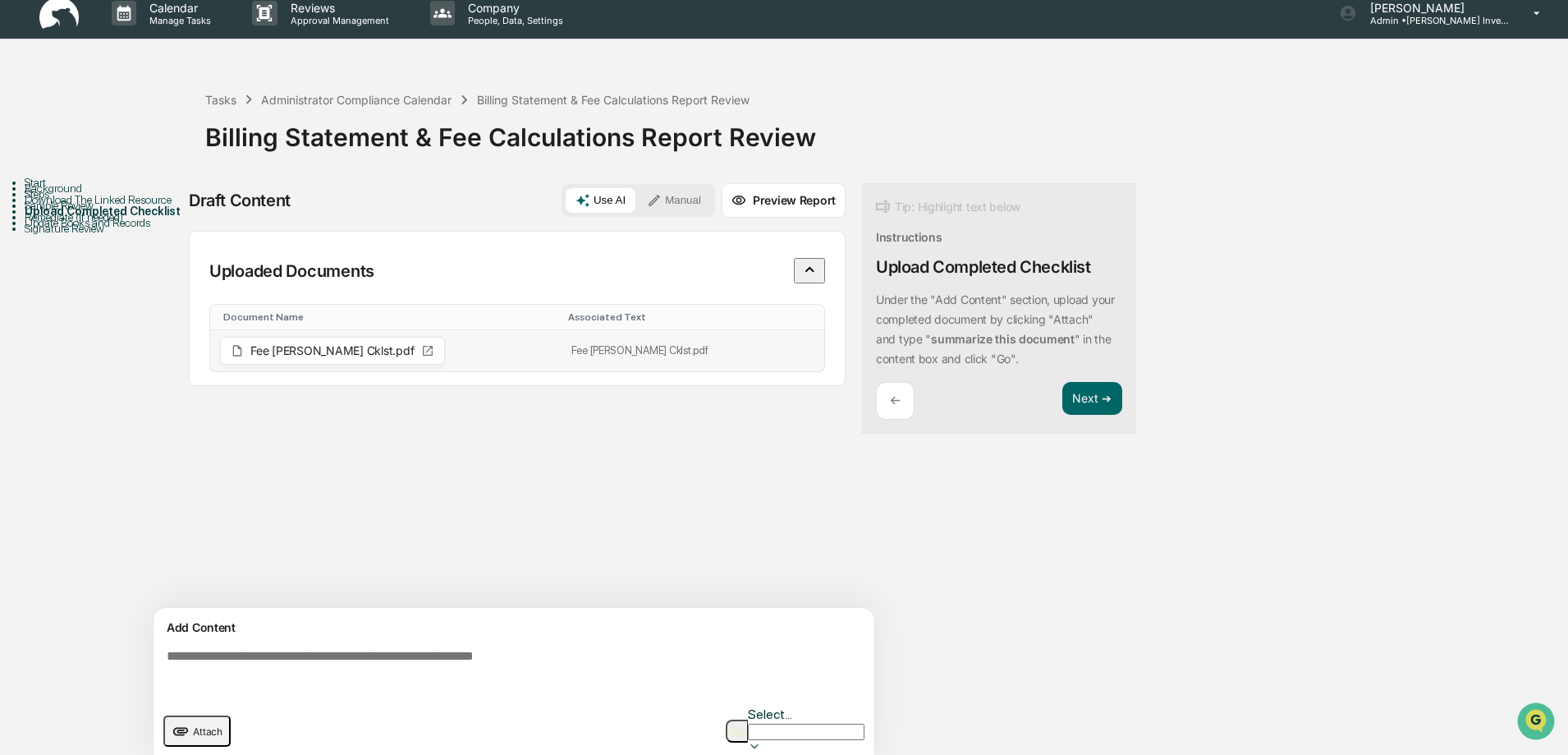
click at [422, 346] on icon at bounding box center [427, 351] width 10 height 10
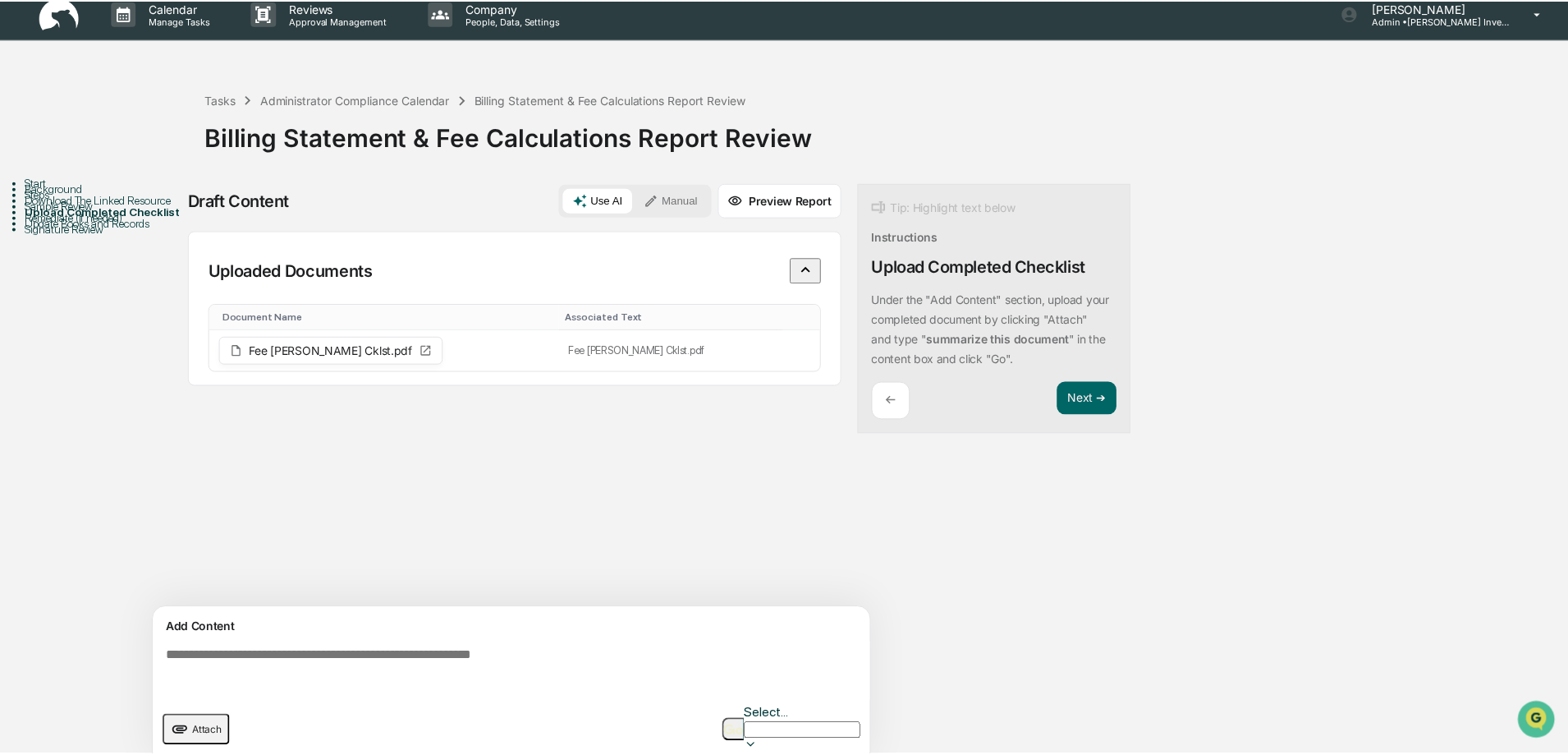
scroll to position [0, 0]
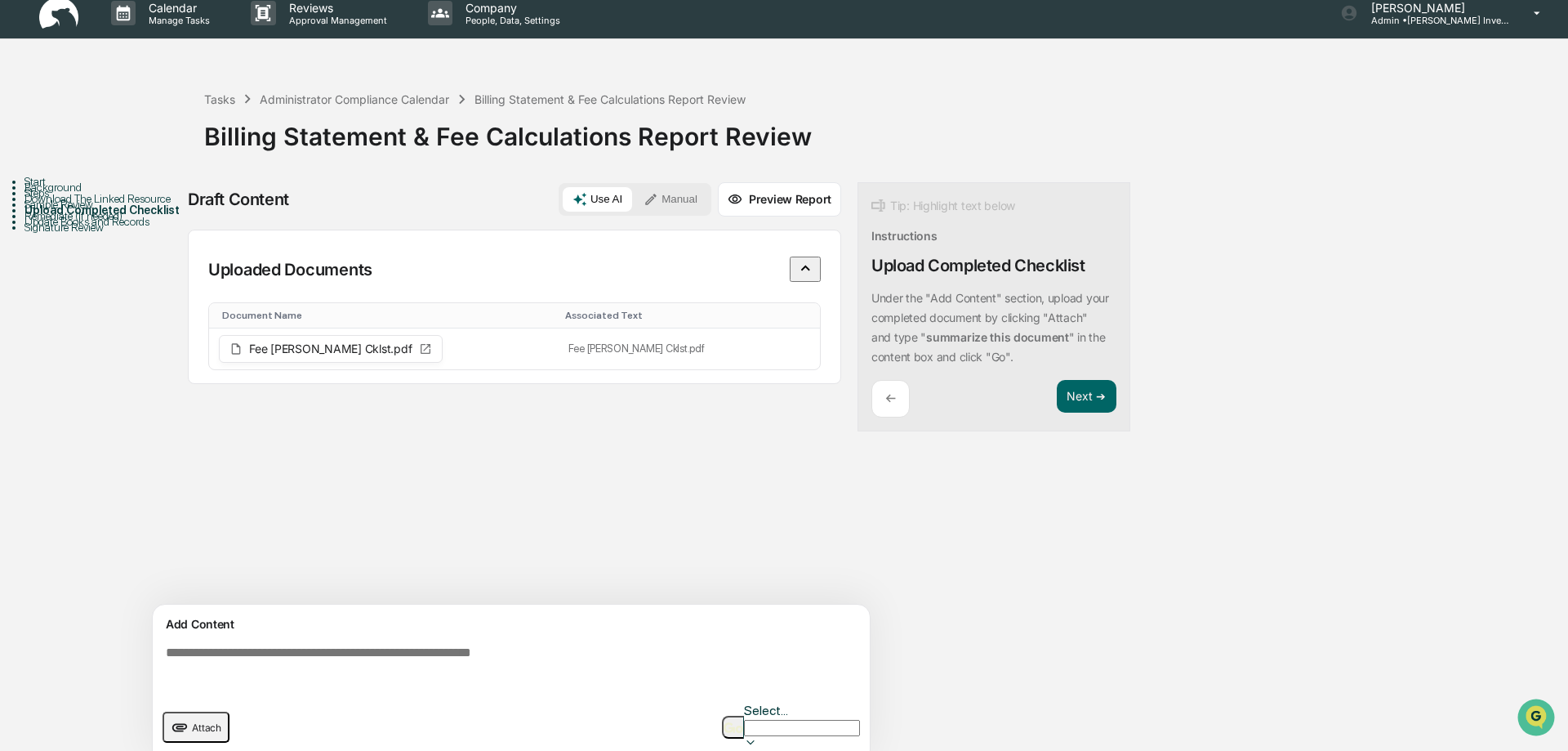
click at [676, 196] on button "Manual" at bounding box center [670, 199] width 73 height 24
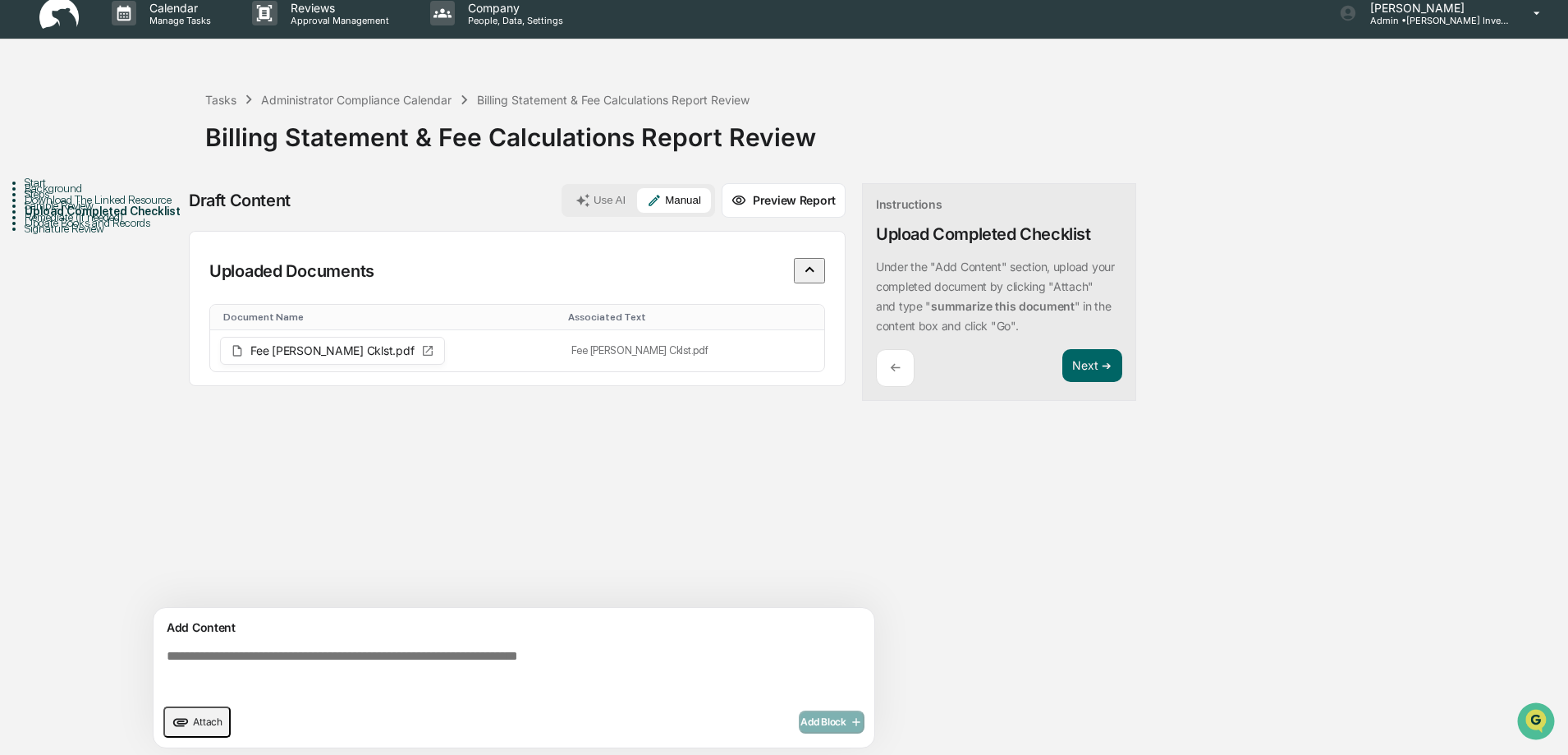
click at [278, 661] on textarea at bounding box center [516, 672] width 714 height 59
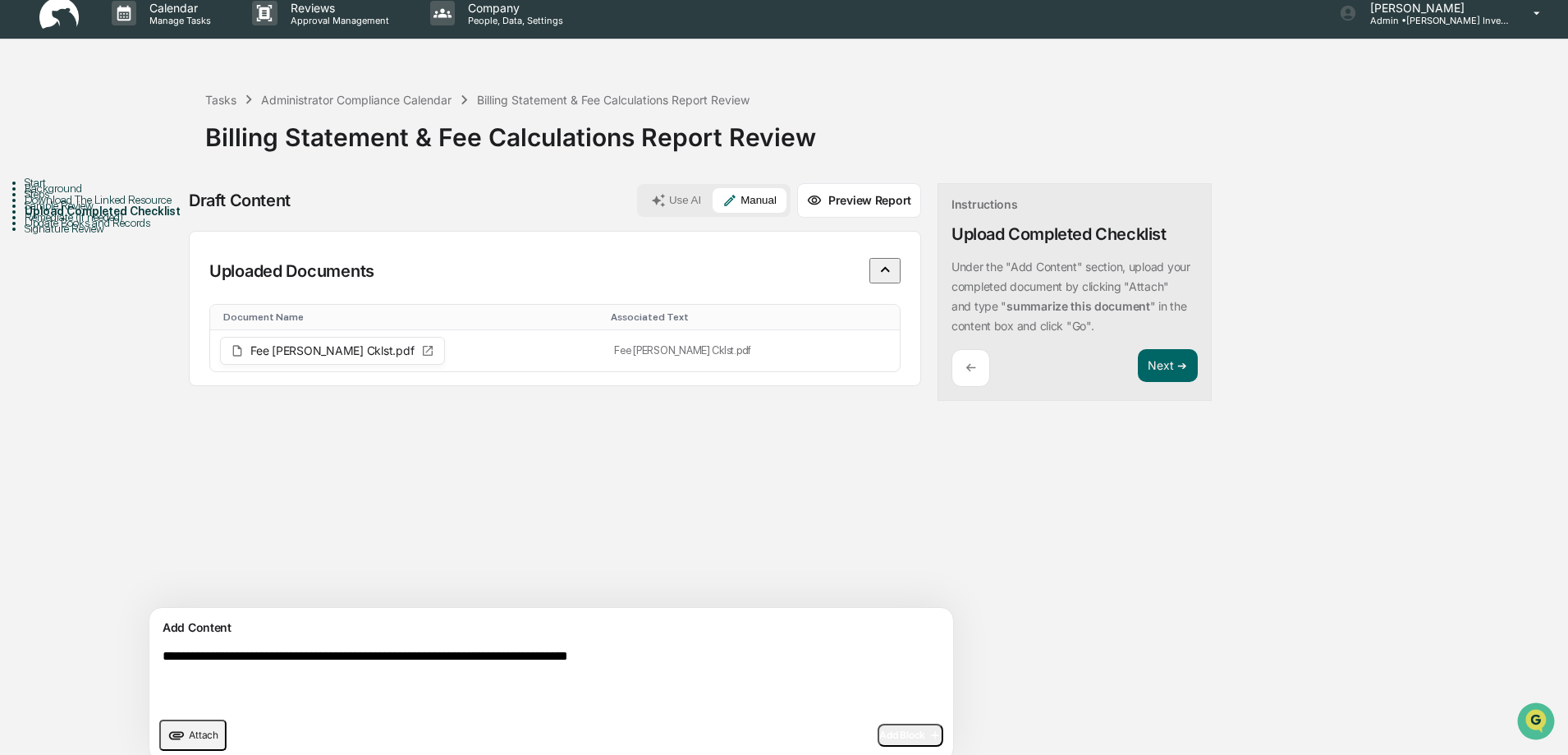
type textarea "**********"
click at [879, 732] on span "Add Block" at bounding box center [910, 734] width 63 height 13
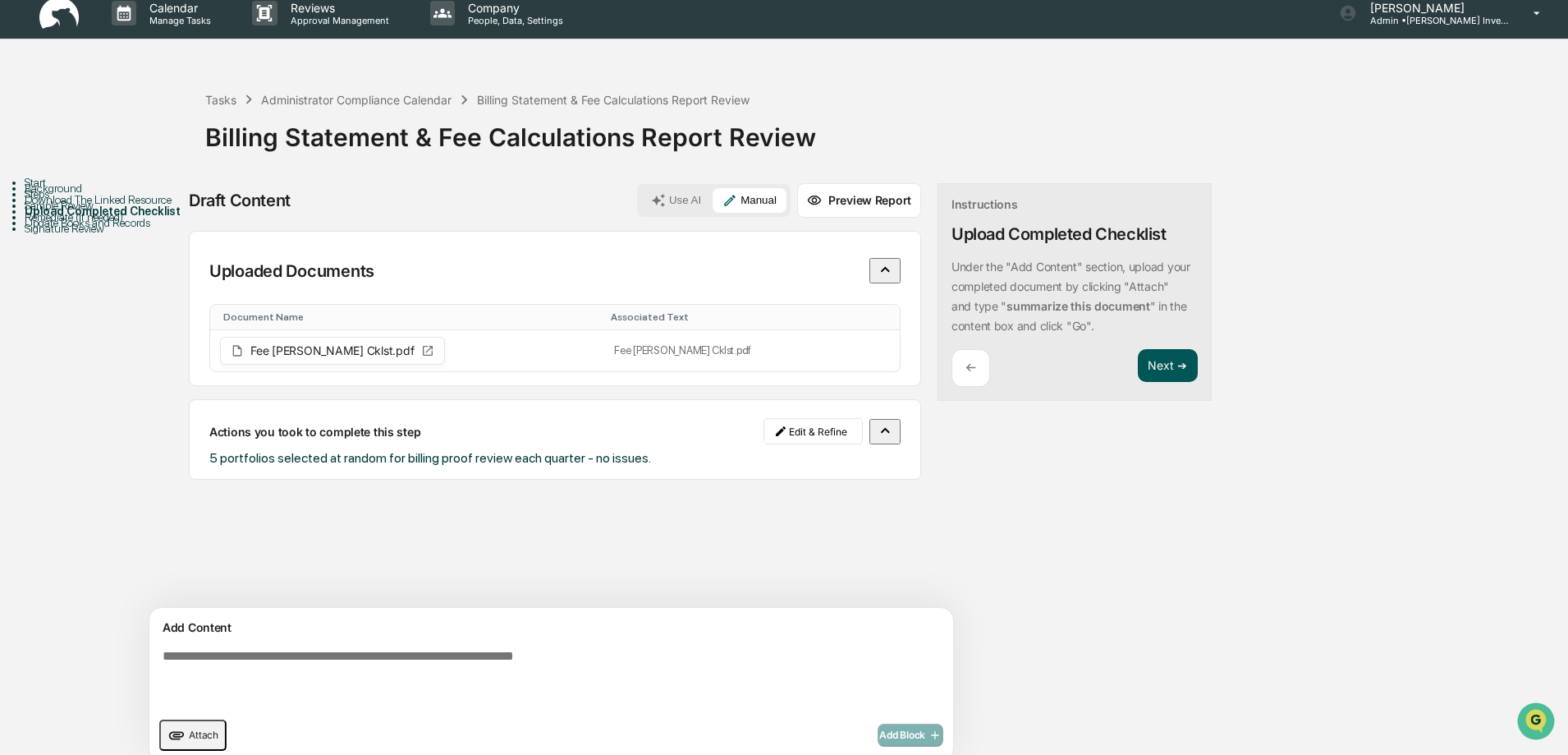
click at [1138, 369] on button "Next ➔" at bounding box center [1167, 366] width 60 height 33
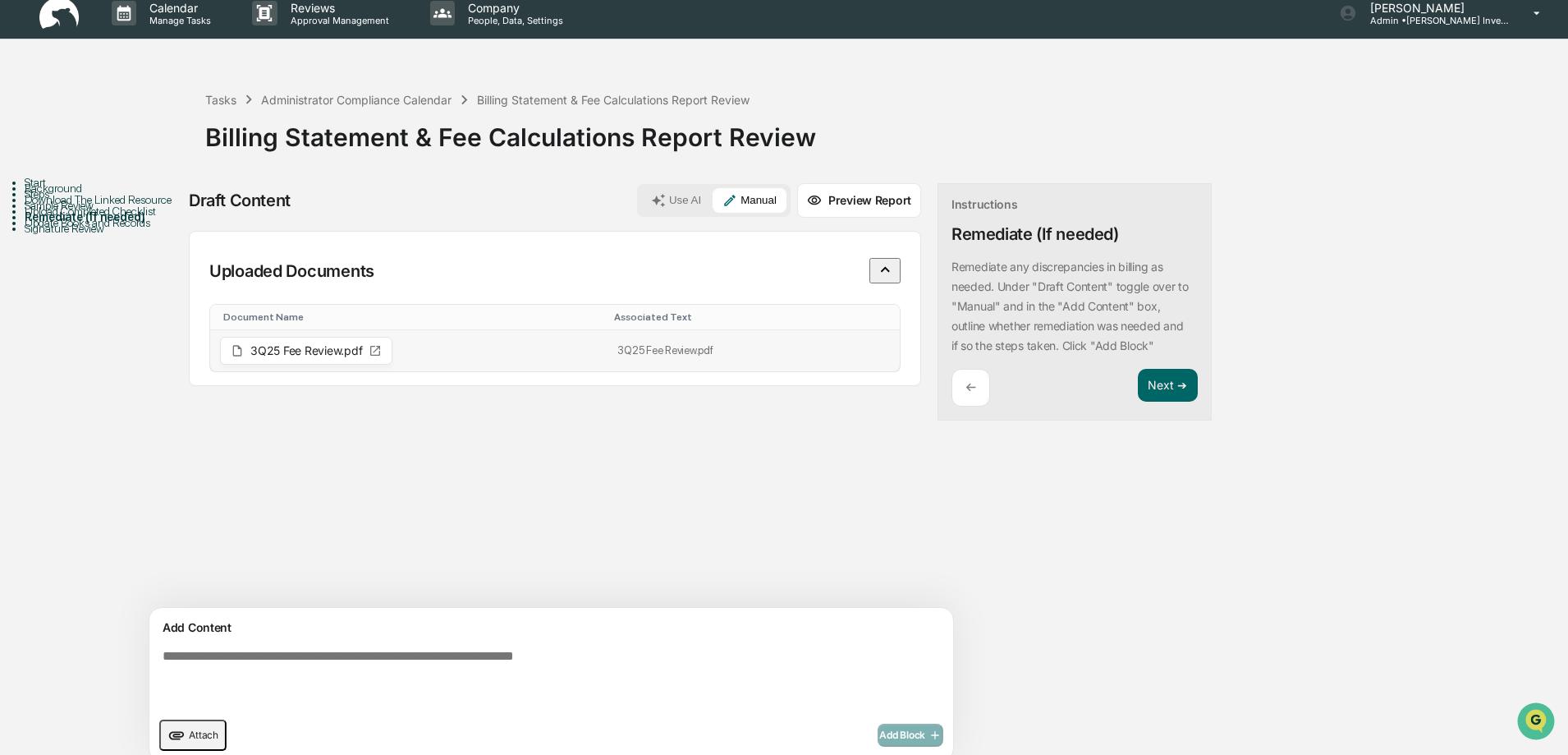
click at [374, 344] on icon at bounding box center [374, 350] width 13 height 13
click at [862, 358] on icon at bounding box center [868, 364] width 12 height 12
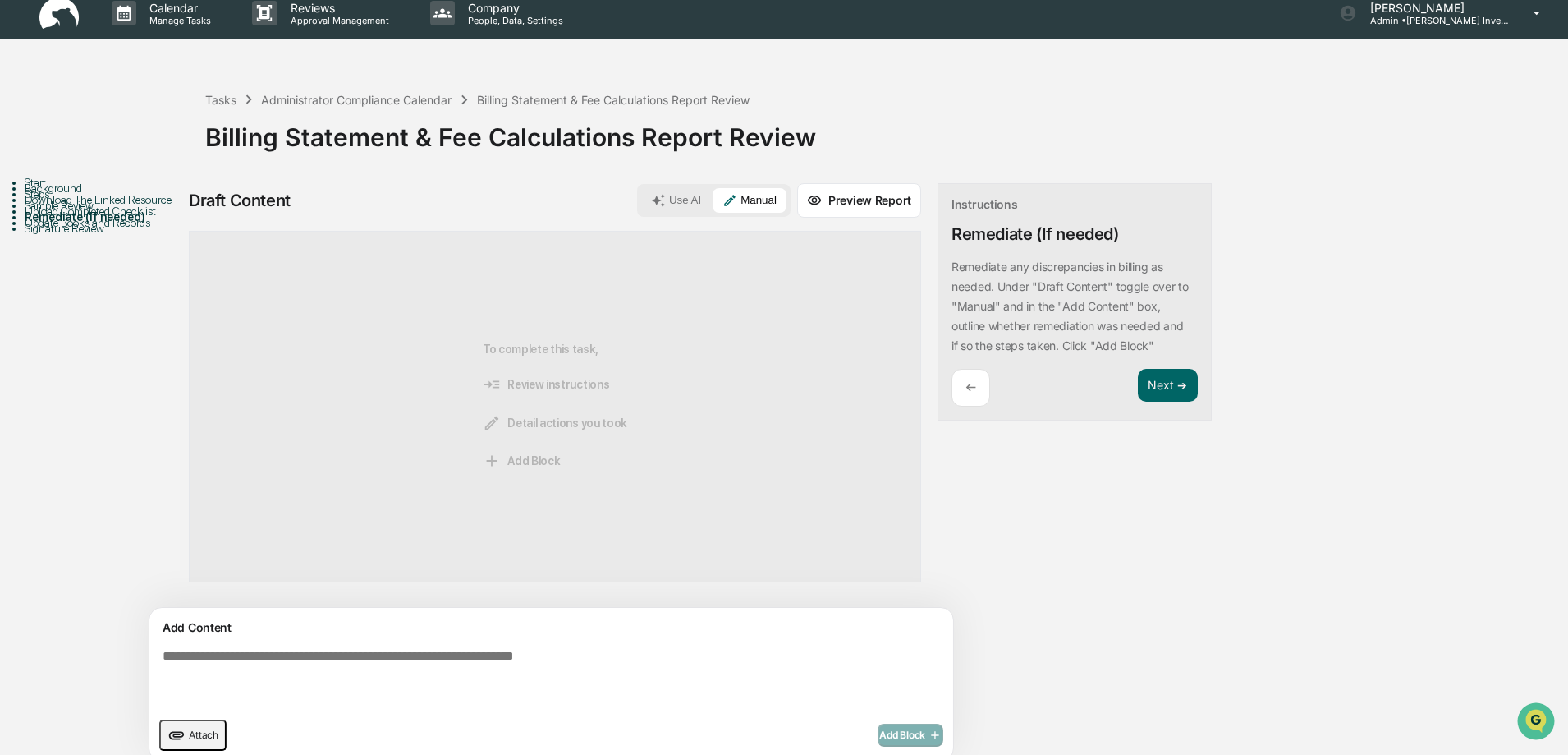
click at [103, 212] on div "Sample Review" at bounding box center [115, 205] width 180 height 13
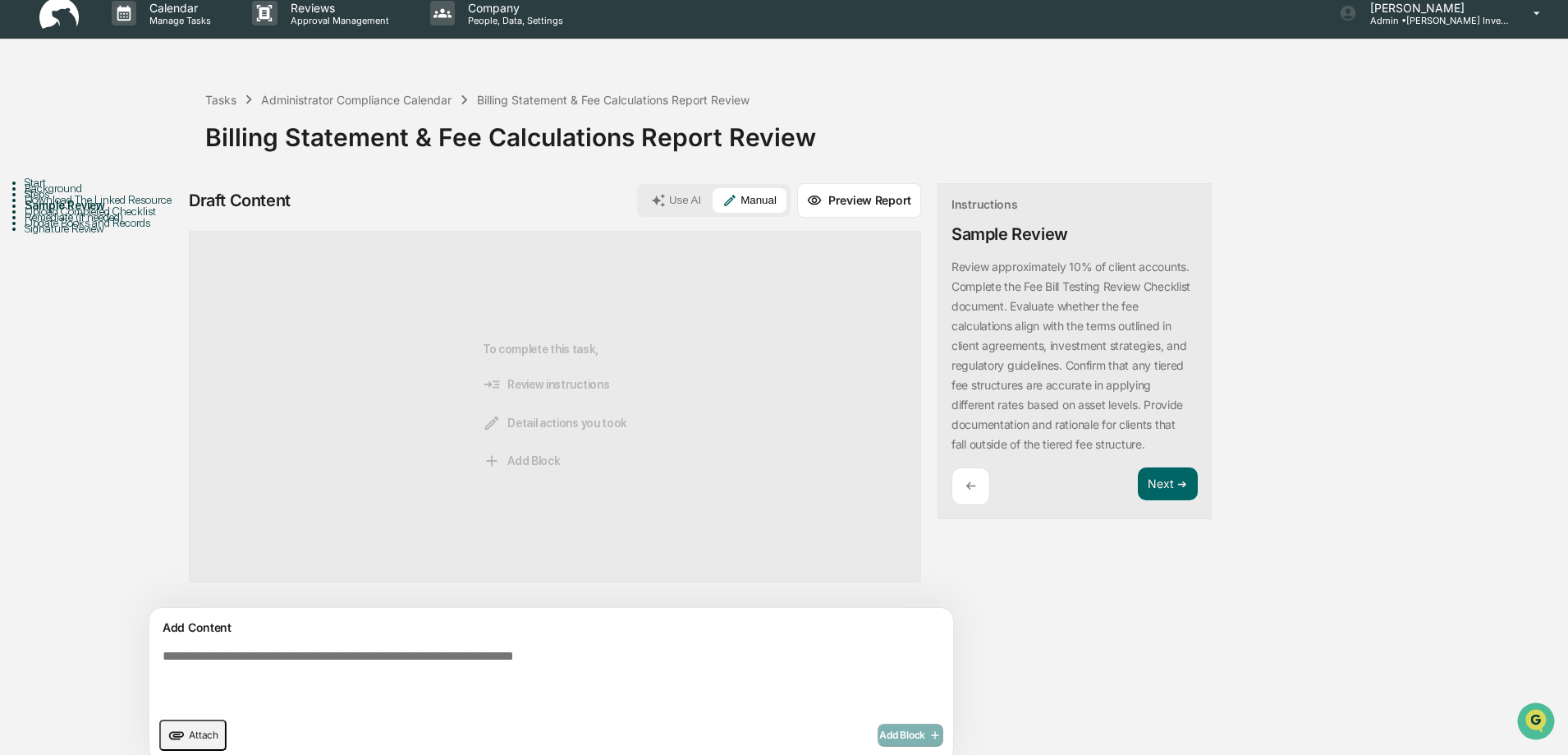
click at [203, 733] on span "Attach" at bounding box center [204, 734] width 29 height 13
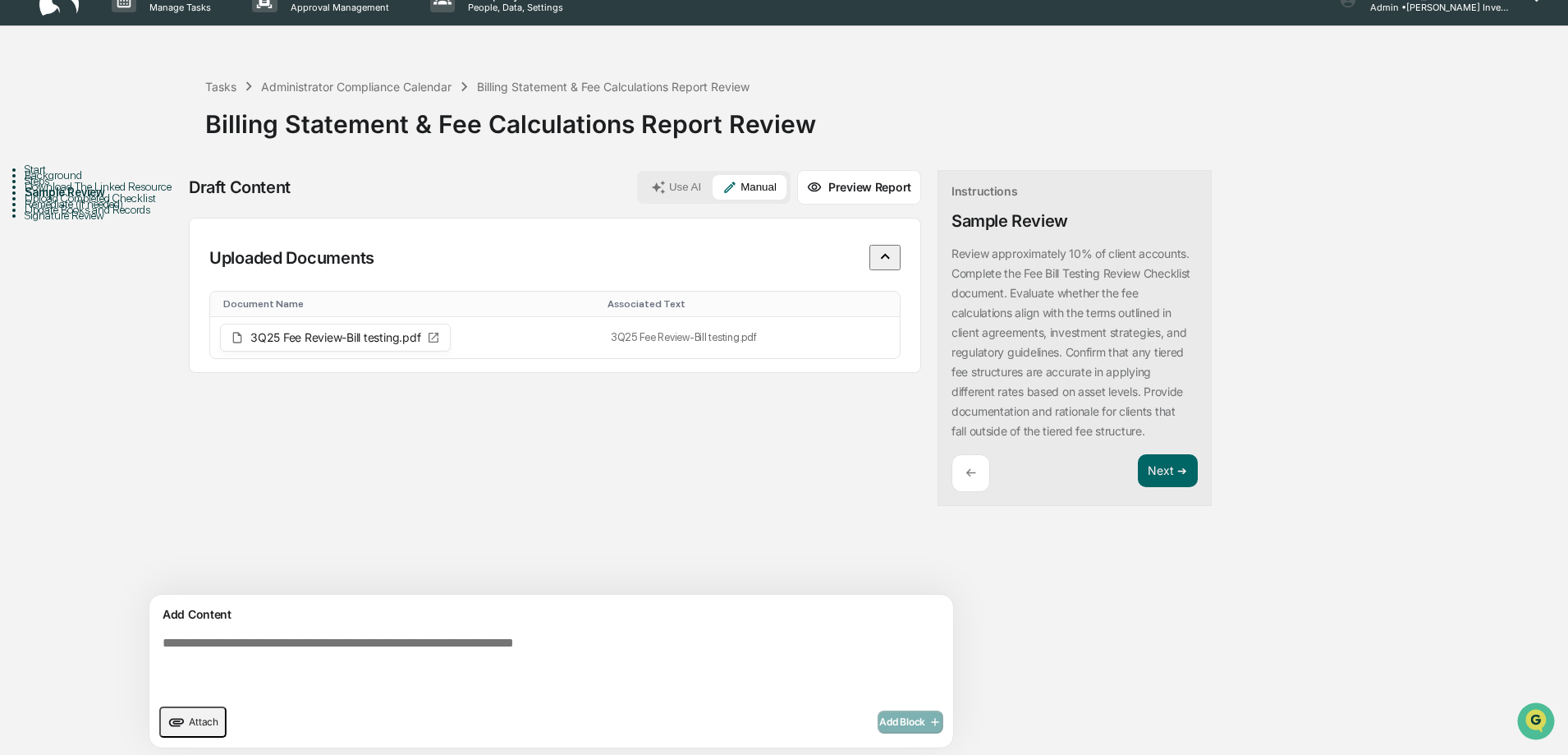
click at [221, 639] on textarea at bounding box center [513, 666] width 714 height 73
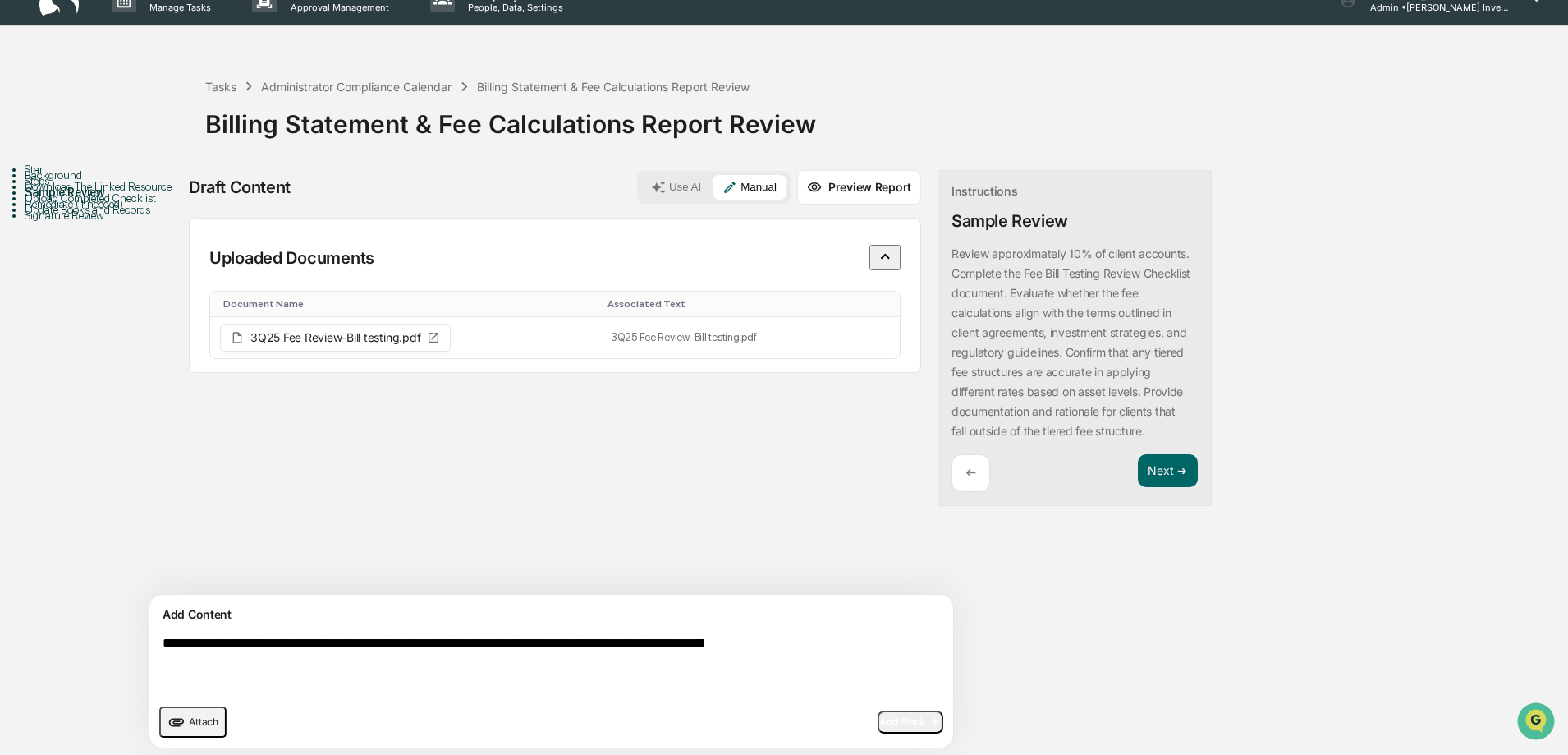
type textarea "**********"
click at [879, 724] on span "Add Block" at bounding box center [910, 722] width 63 height 13
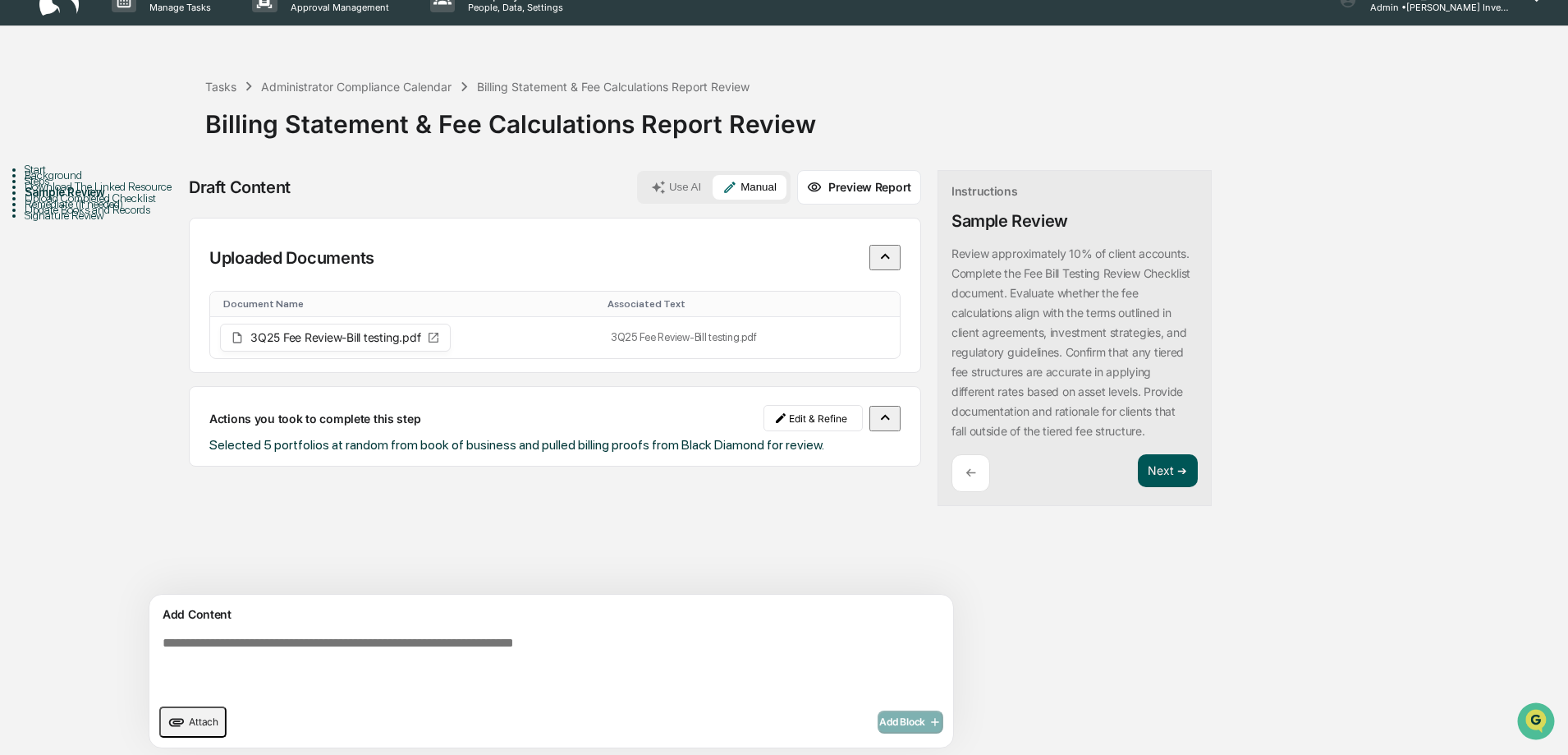
click at [1138, 471] on button "Next ➔" at bounding box center [1167, 471] width 60 height 33
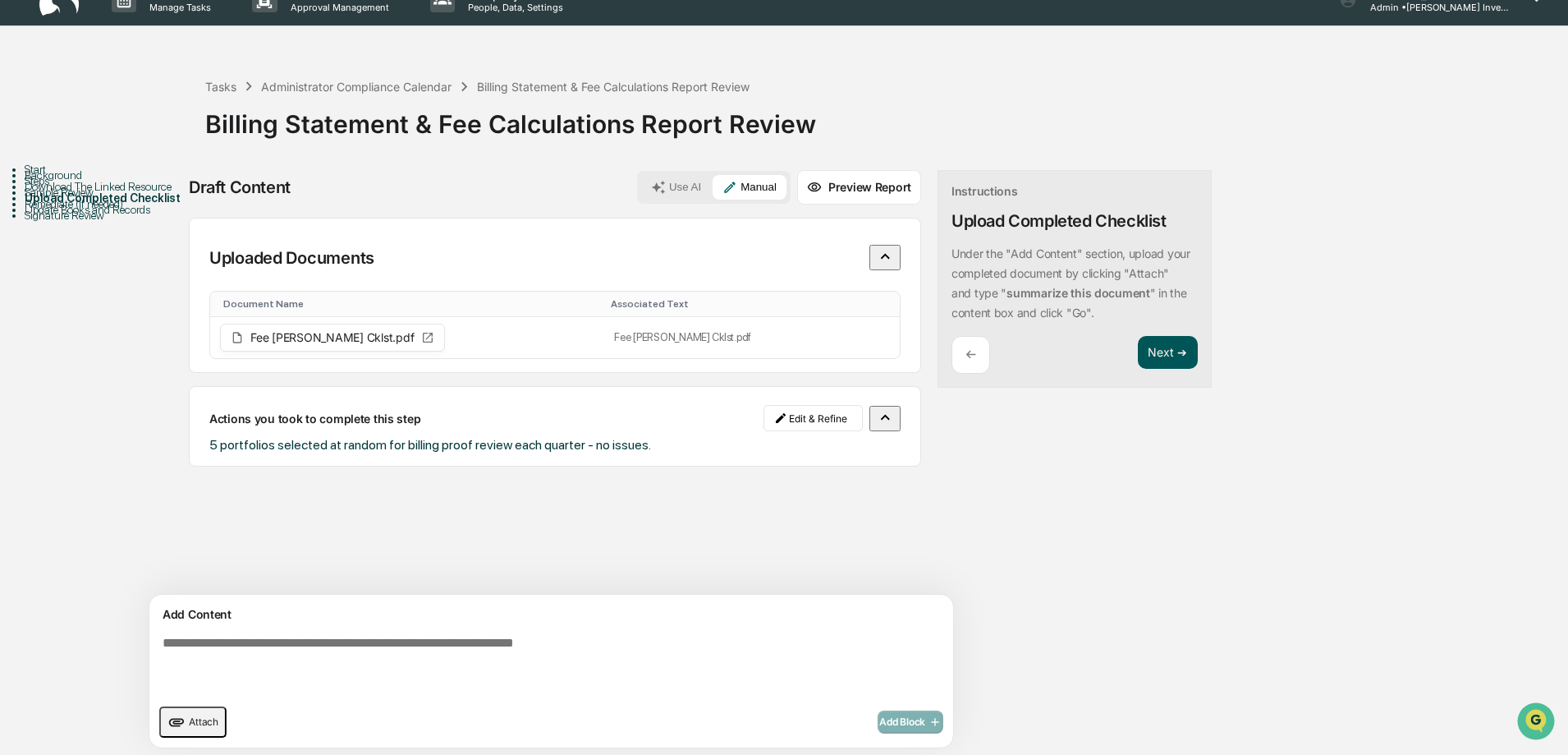
click at [1138, 370] on button "Next ➔" at bounding box center [1167, 353] width 60 height 33
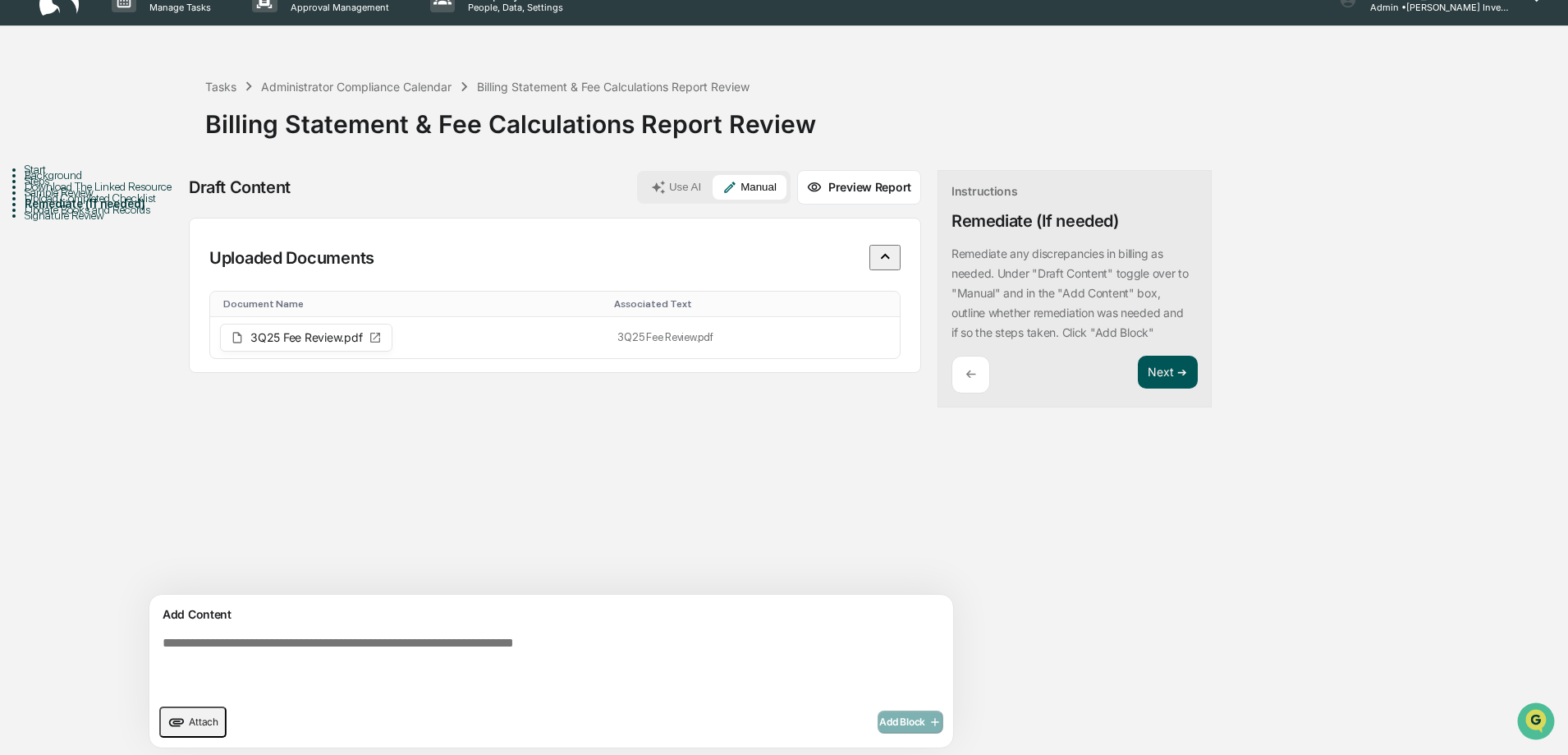
click at [1138, 379] on button "Next ➔" at bounding box center [1167, 373] width 60 height 33
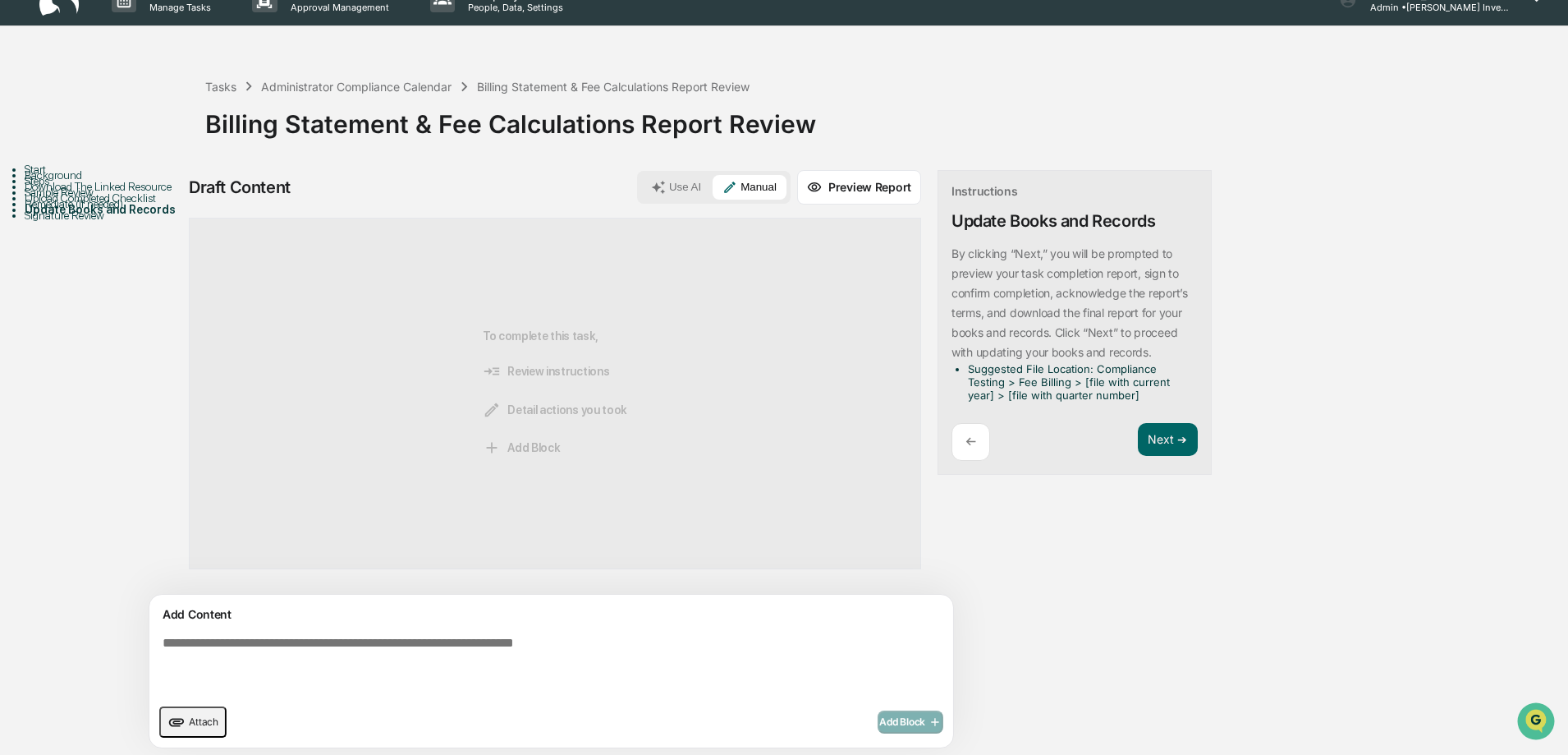
scroll to position [0, 0]
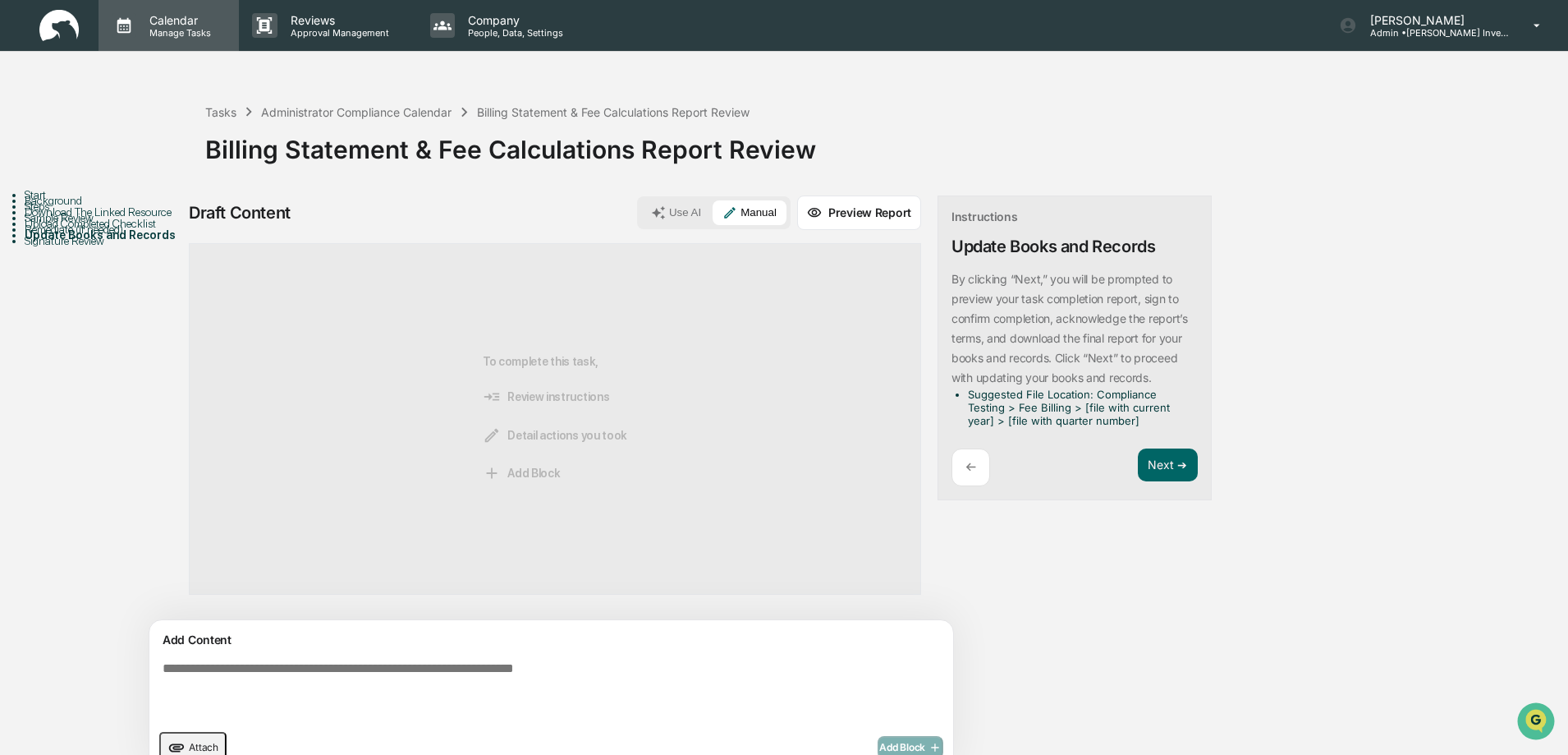
click at [195, 33] on p "Manage Tasks" at bounding box center [177, 33] width 83 height 12
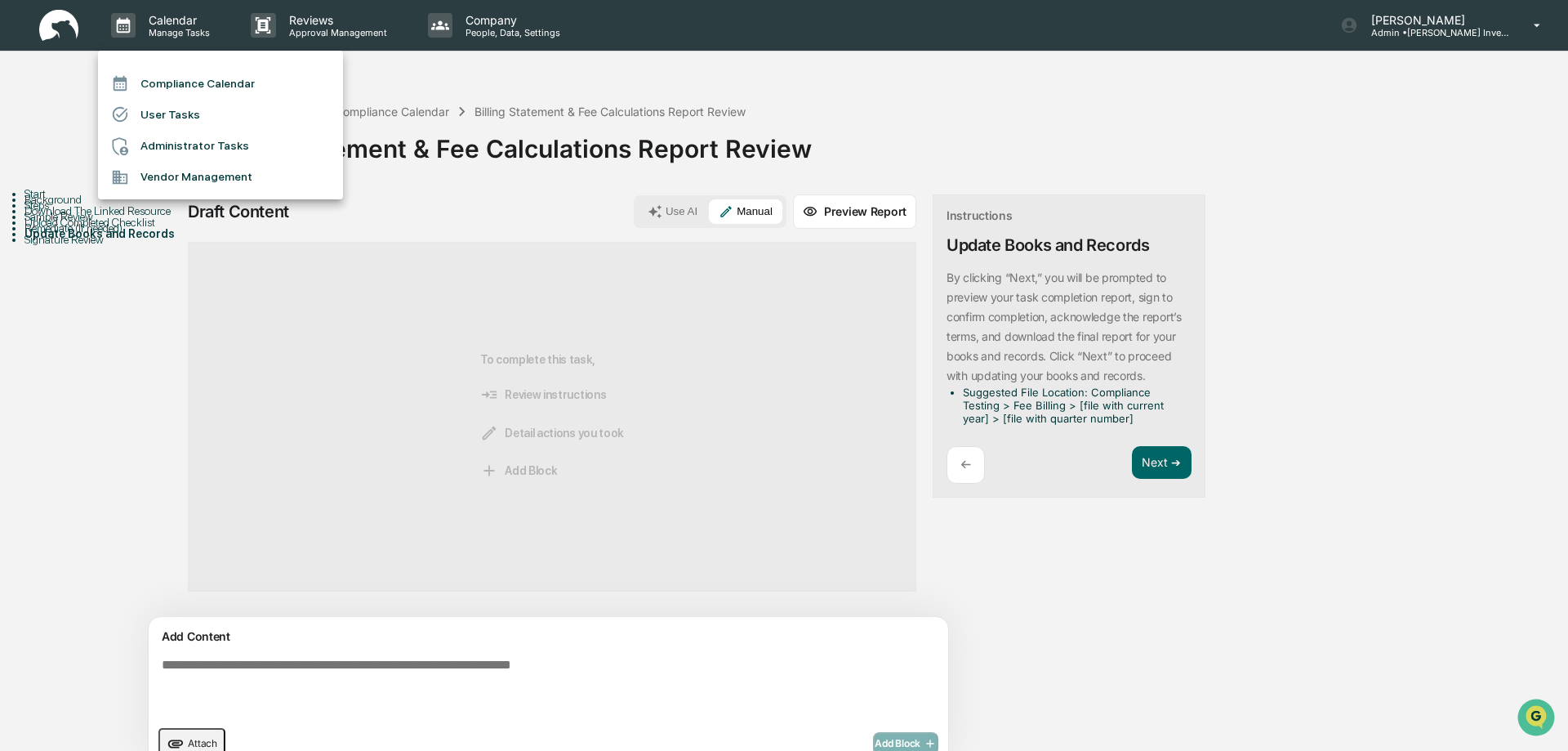
click at [195, 87] on li "Compliance Calendar" at bounding box center [220, 84] width 245 height 31
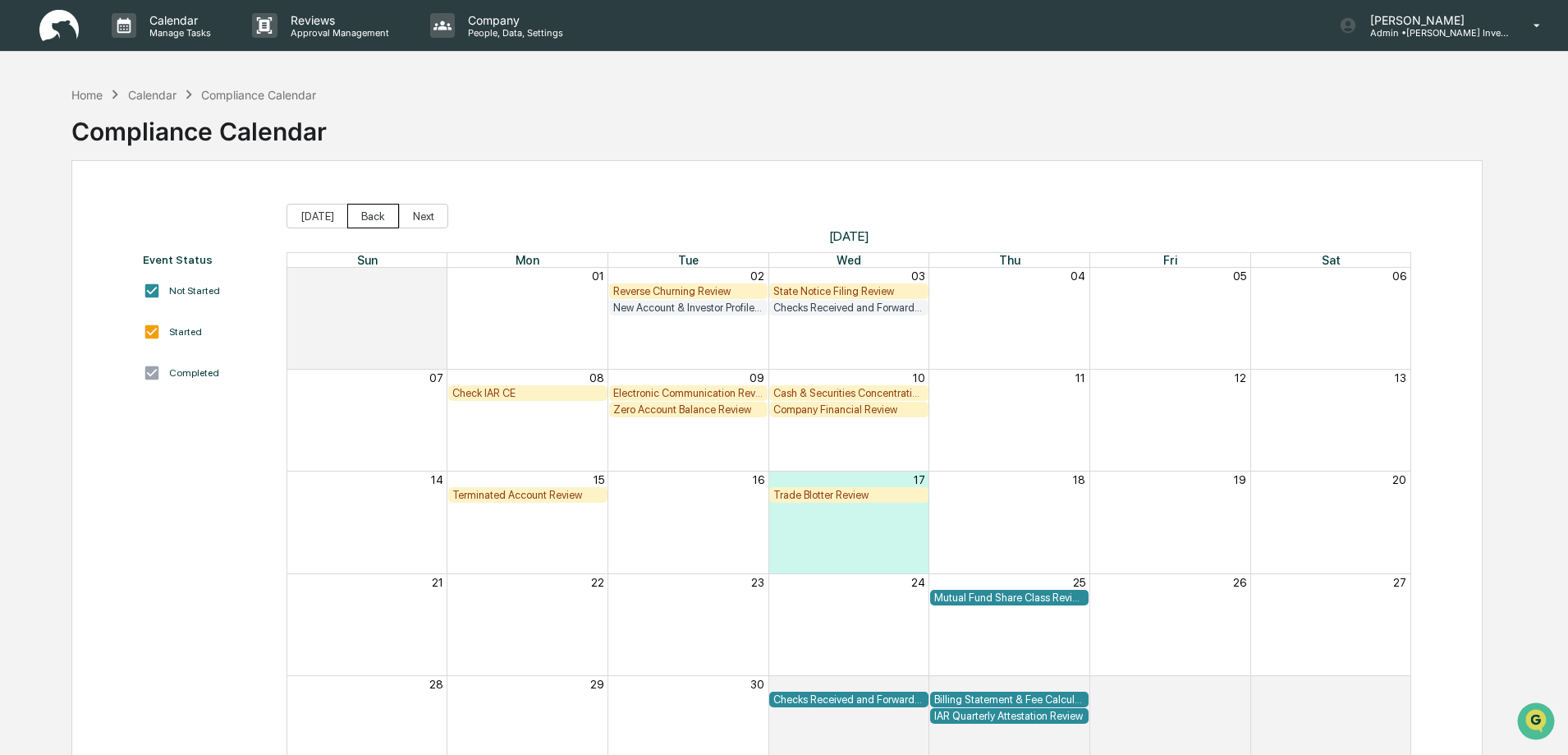
click at [371, 222] on button "Back" at bounding box center [372, 216] width 52 height 25
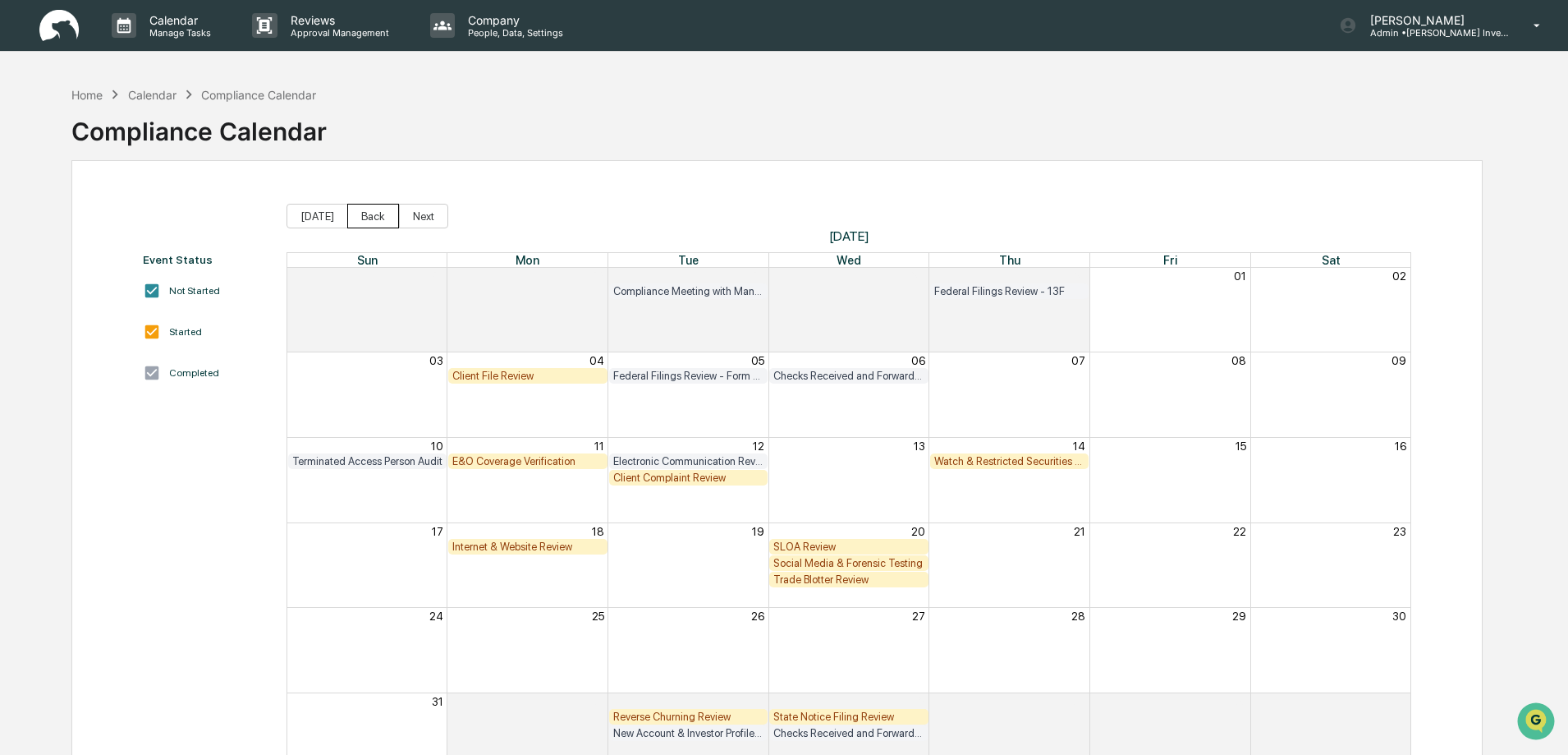
click at [371, 221] on button "Back" at bounding box center [372, 216] width 52 height 25
